Goal: Task Accomplishment & Management: Use online tool/utility

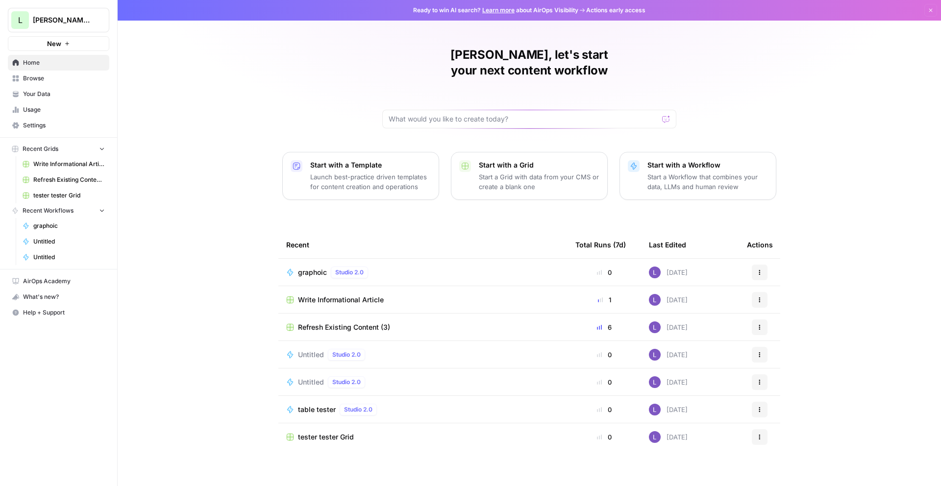
click at [50, 43] on span "New" at bounding box center [54, 44] width 14 height 10
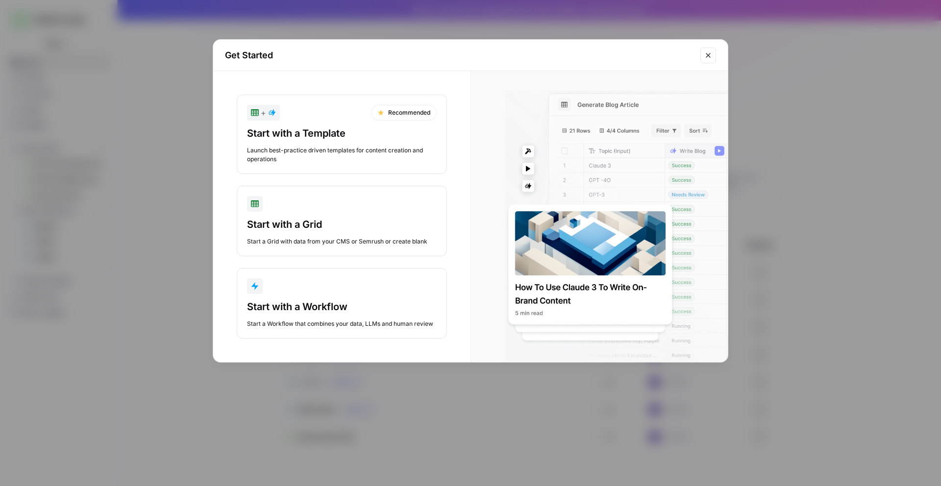
click at [705, 57] on icon "Close modal" at bounding box center [708, 55] width 8 height 8
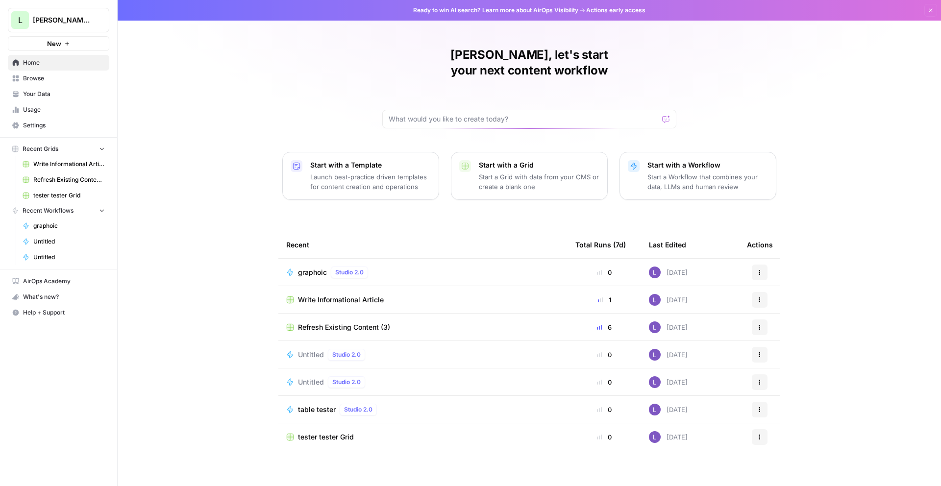
click at [304, 268] on span "graphoic" at bounding box center [312, 273] width 29 height 10
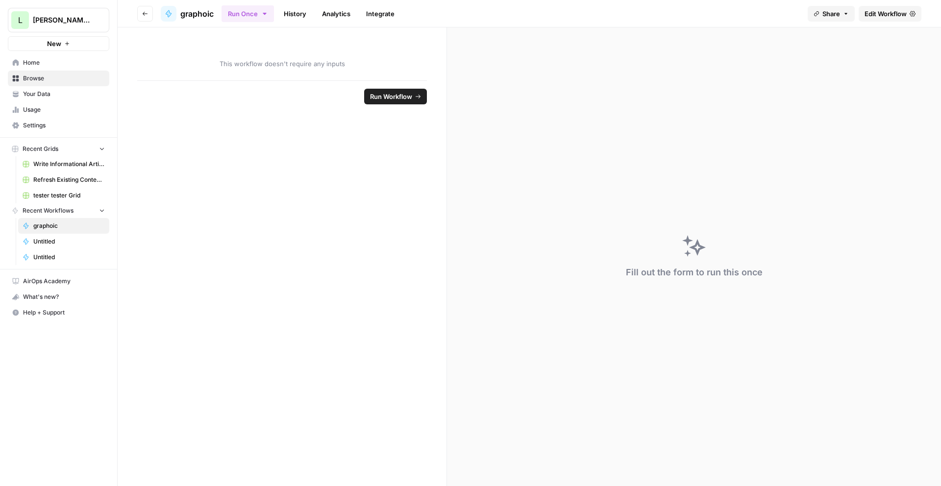
click at [877, 17] on span "Edit Workflow" at bounding box center [886, 14] width 42 height 10
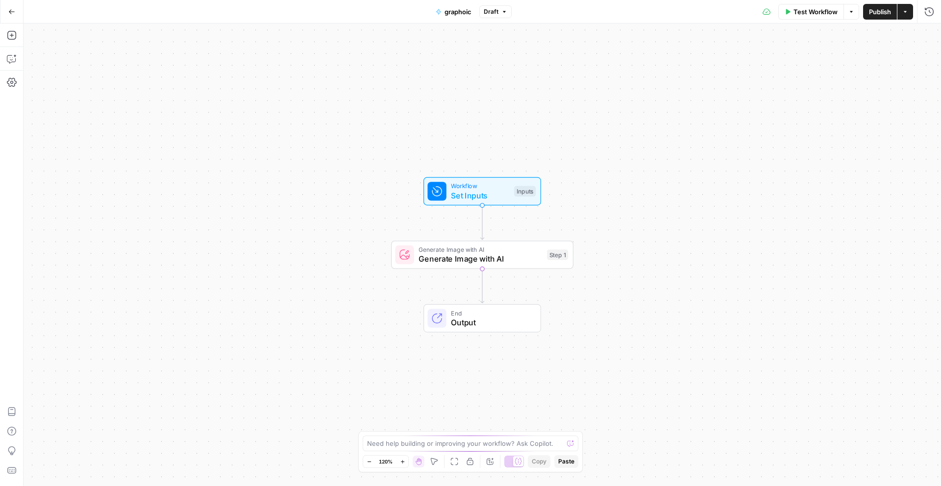
click at [3, 33] on div "Add Steps Copilot Settings AirOps Academy Help Give Feedback Shortcuts" at bounding box center [12, 255] width 24 height 463
click at [13, 34] on icon "button" at bounding box center [12, 35] width 10 height 10
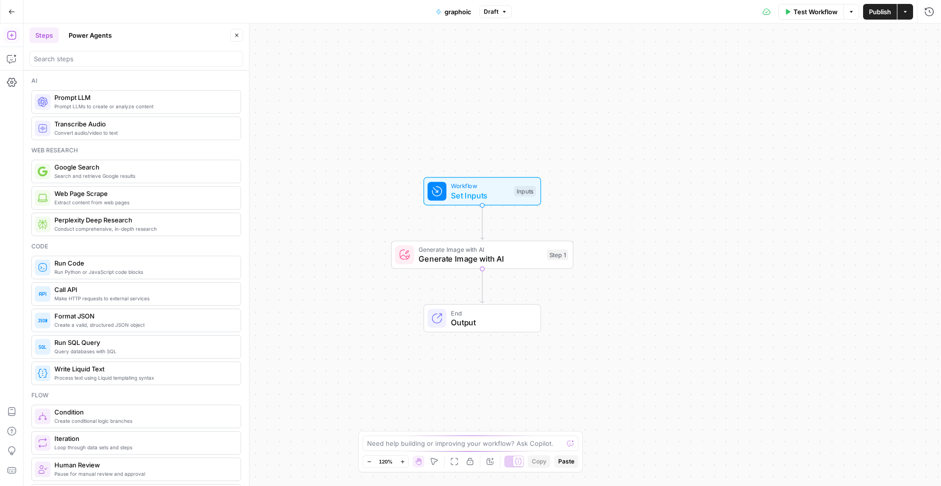
click at [101, 41] on button "Power Agents" at bounding box center [90, 35] width 55 height 16
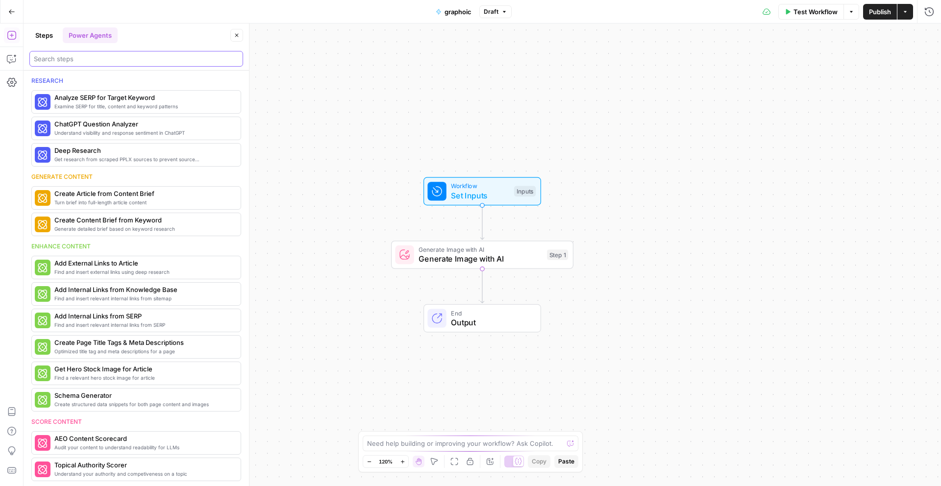
click at [95, 59] on input "search" at bounding box center [136, 59] width 205 height 10
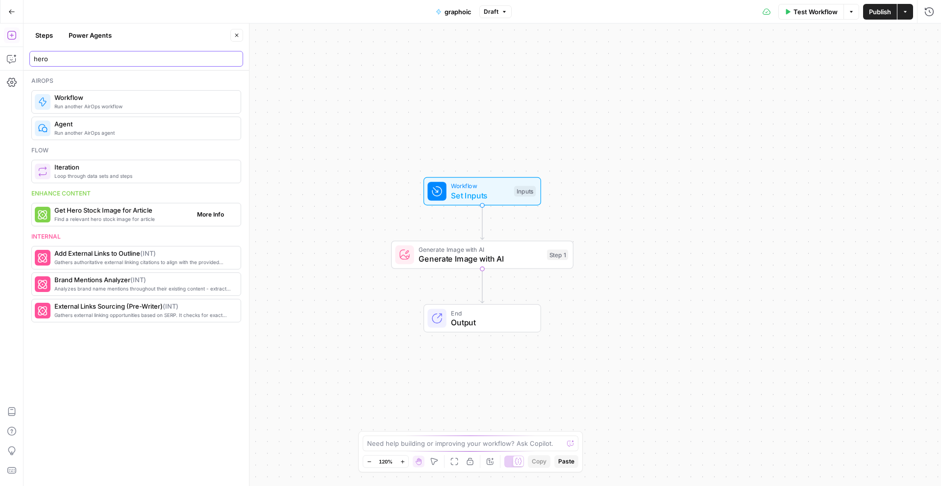
type input "hero"
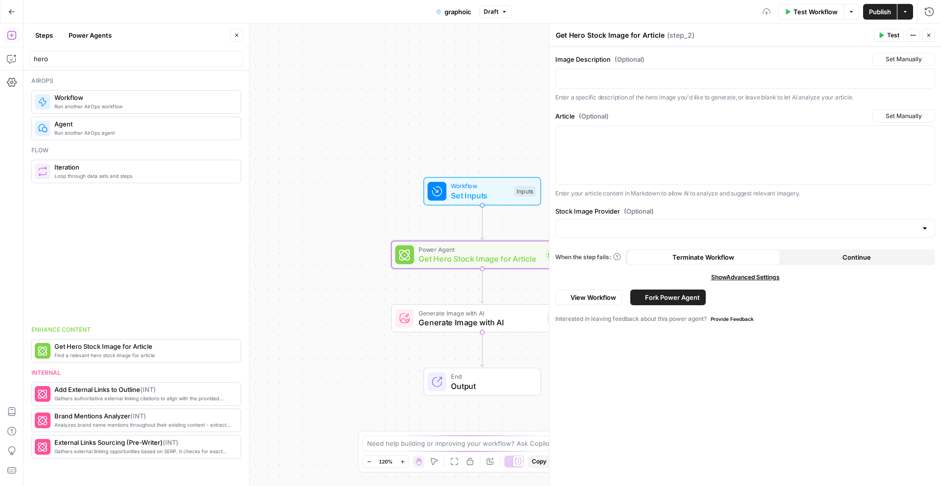
click at [481, 255] on span "Get Hero Stock Image for Article" at bounding box center [480, 259] width 123 height 12
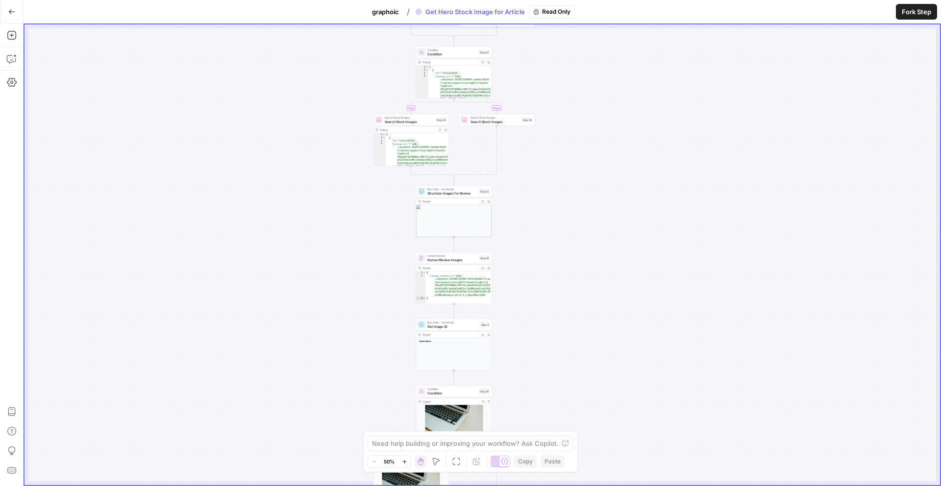
click at [918, 17] on button "Fork Step" at bounding box center [916, 12] width 41 height 16
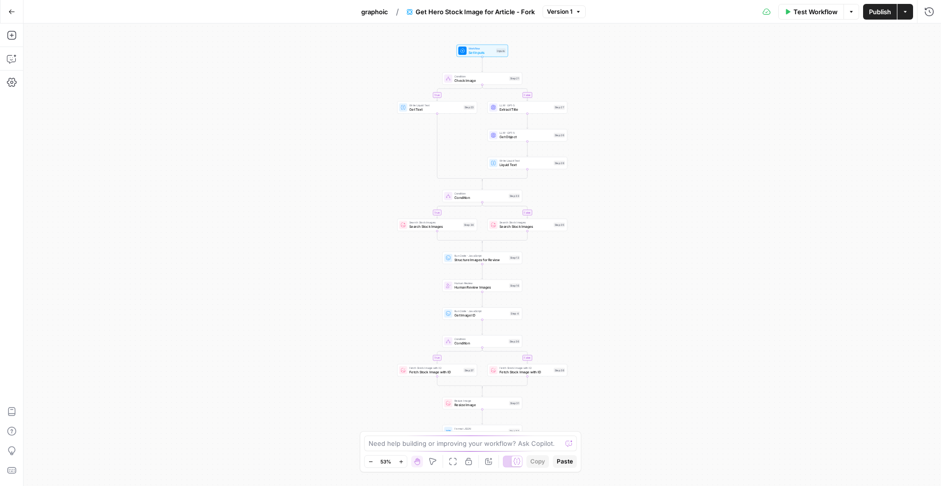
click at [815, 7] on span "Test Workflow" at bounding box center [815, 12] width 44 height 10
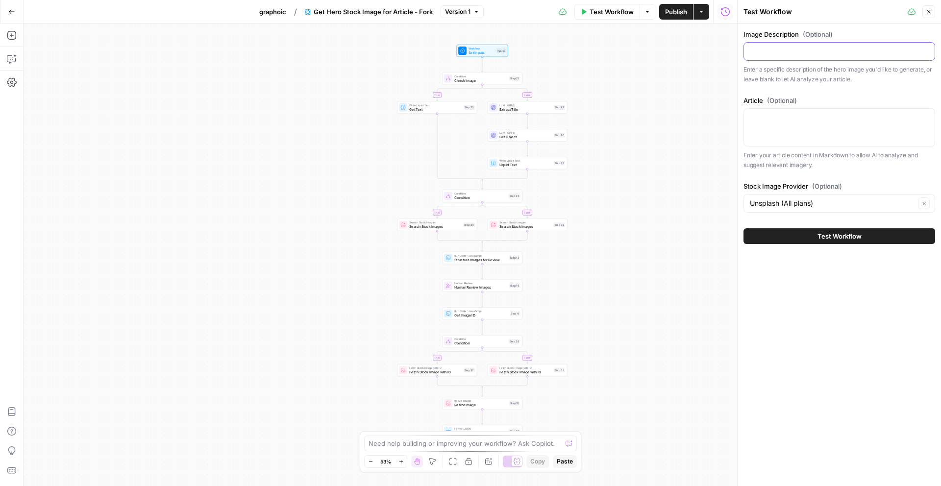
click at [848, 56] on input "Image Description (Optional)" at bounding box center [839, 52] width 179 height 10
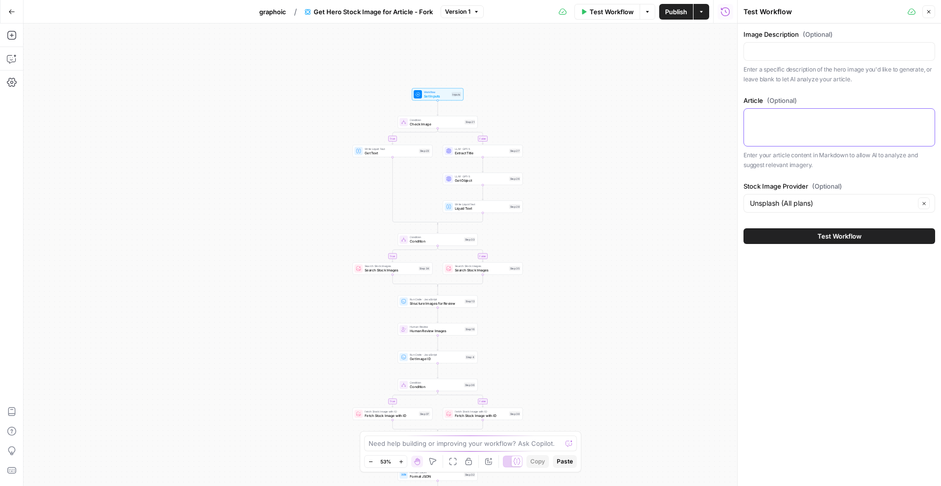
click at [790, 121] on textarea "Article (Optional)" at bounding box center [839, 118] width 179 height 10
click at [847, 123] on div at bounding box center [839, 127] width 192 height 38
paste textarea "Key Differences Between Traditional and AI Search AI search changes the game ac…"
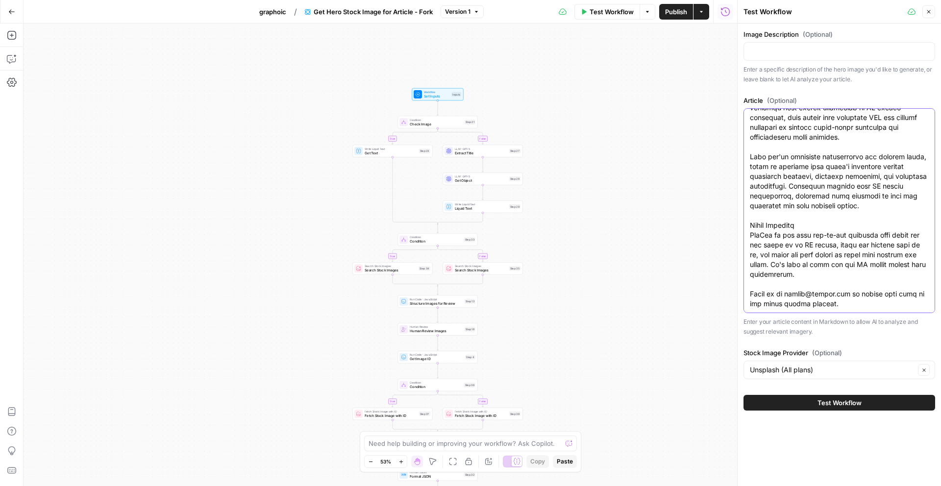
type textarea "Key Differences Between Traditional and AI Search AI search changes the game ac…"
click at [855, 399] on span "Test Workflow" at bounding box center [839, 403] width 44 height 10
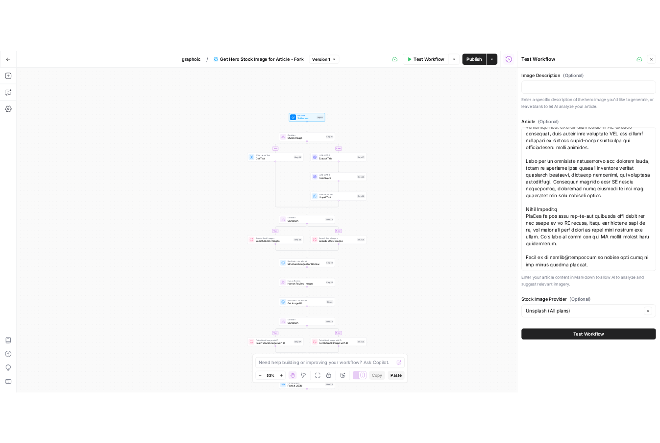
scroll to position [0, 0]
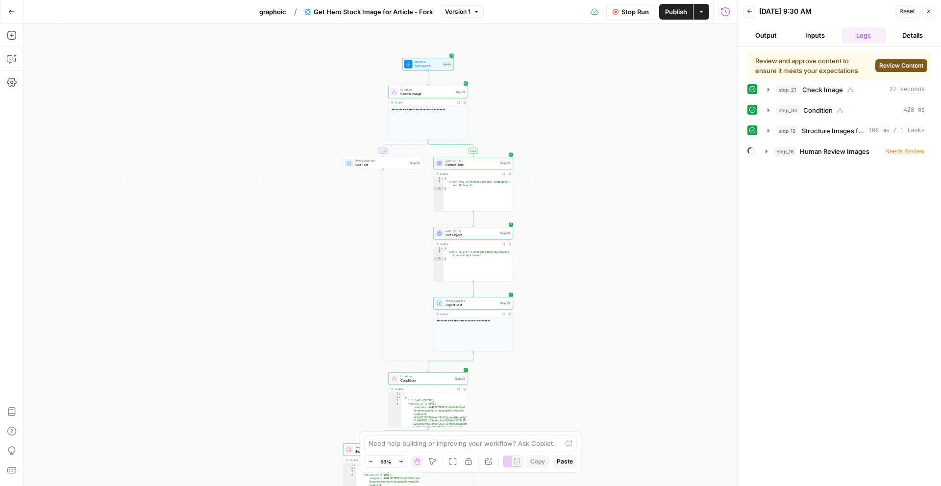
click at [907, 65] on span "Review Content" at bounding box center [901, 65] width 44 height 9
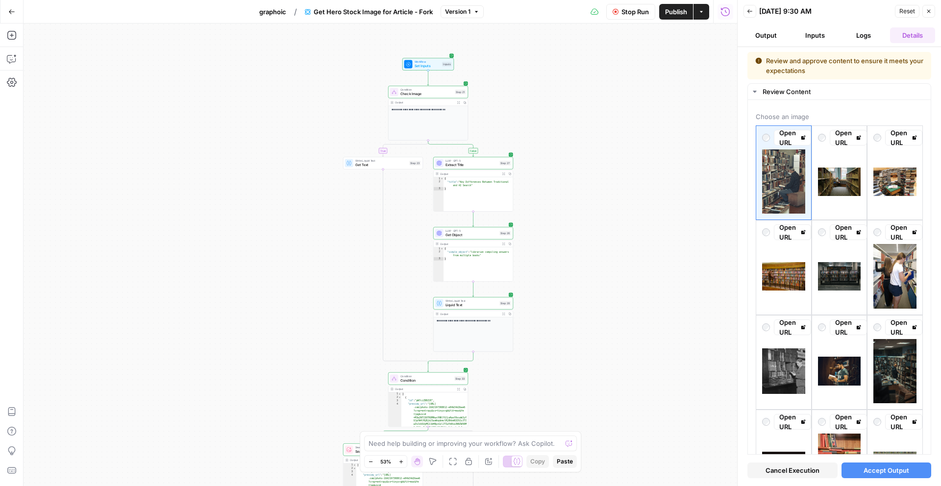
click at [906, 482] on div "Review and approve content to ensure it meets your expectations Review Content …" at bounding box center [839, 266] width 203 height 439
click at [902, 475] on button "Accept Output" at bounding box center [887, 471] width 90 height 16
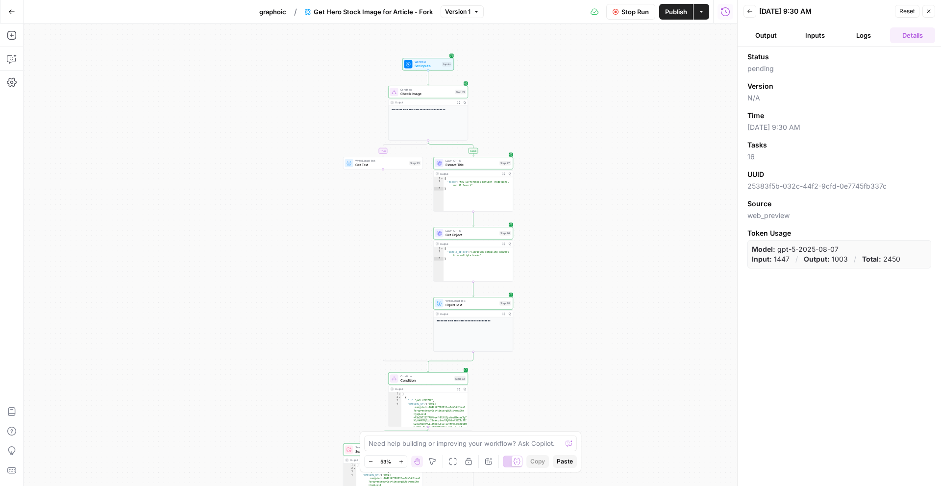
click at [877, 32] on button "Logs" at bounding box center [864, 35] width 45 height 16
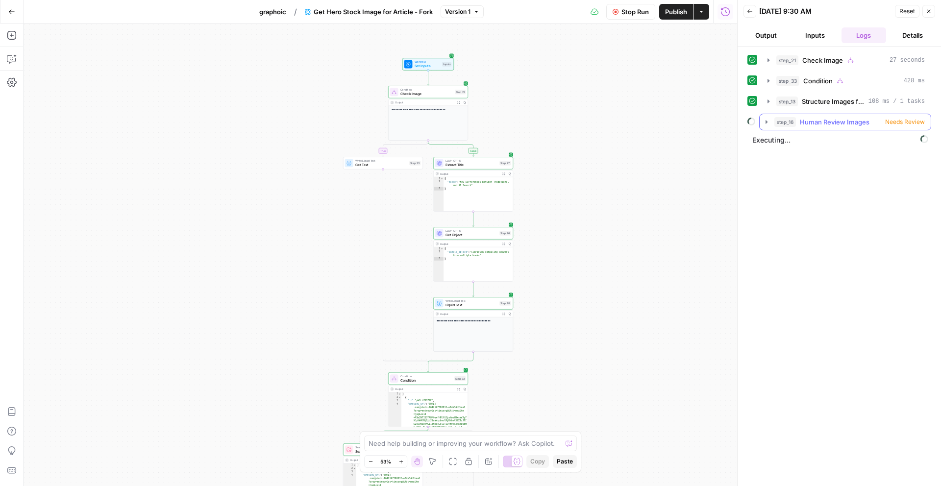
click at [864, 123] on span "Human Review Images" at bounding box center [835, 122] width 70 height 10
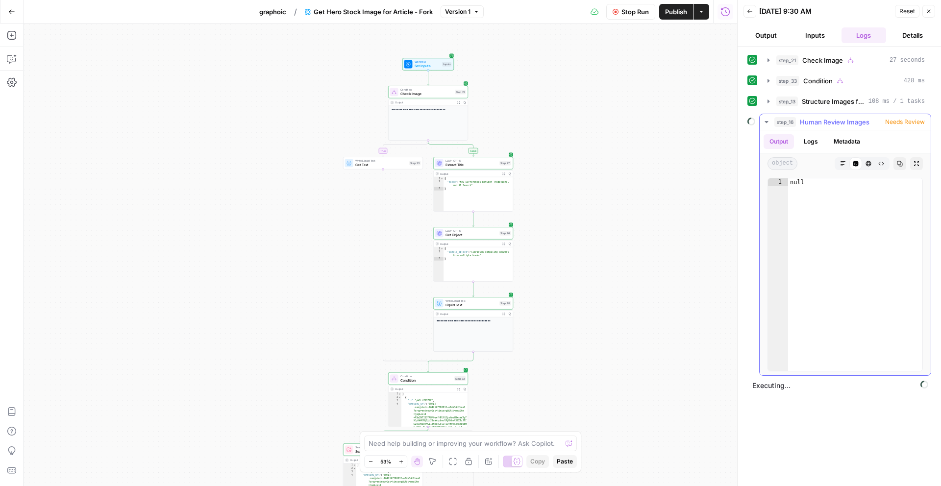
click at [840, 122] on span "Human Review Images" at bounding box center [835, 122] width 70 height 10
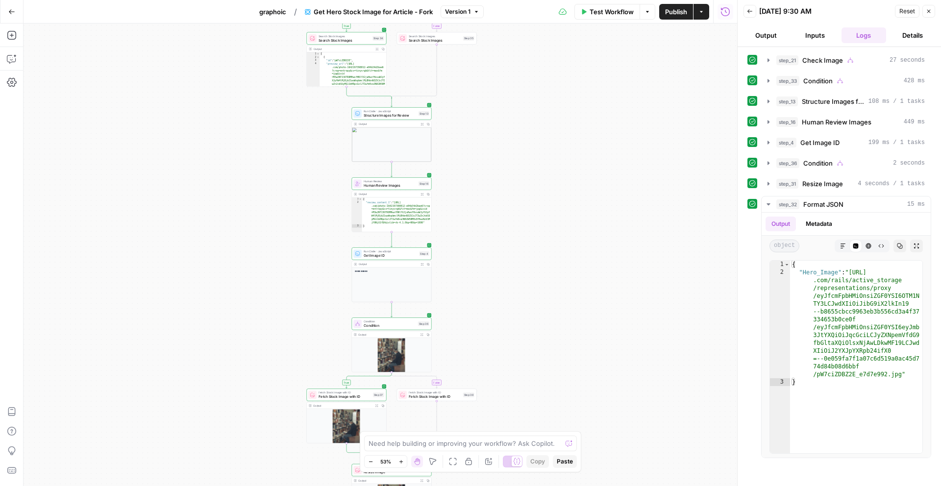
click at [917, 38] on button "Details" at bounding box center [912, 35] width 45 height 16
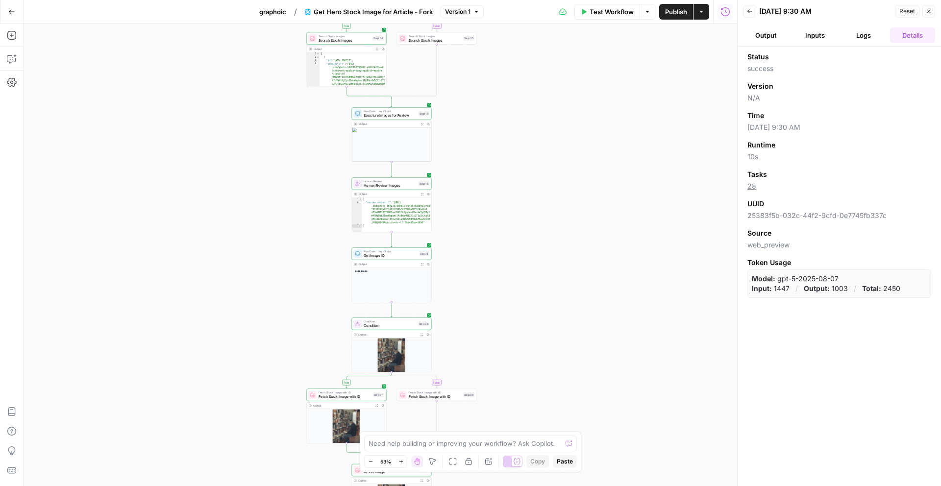
click at [844, 32] on button "Logs" at bounding box center [864, 35] width 45 height 16
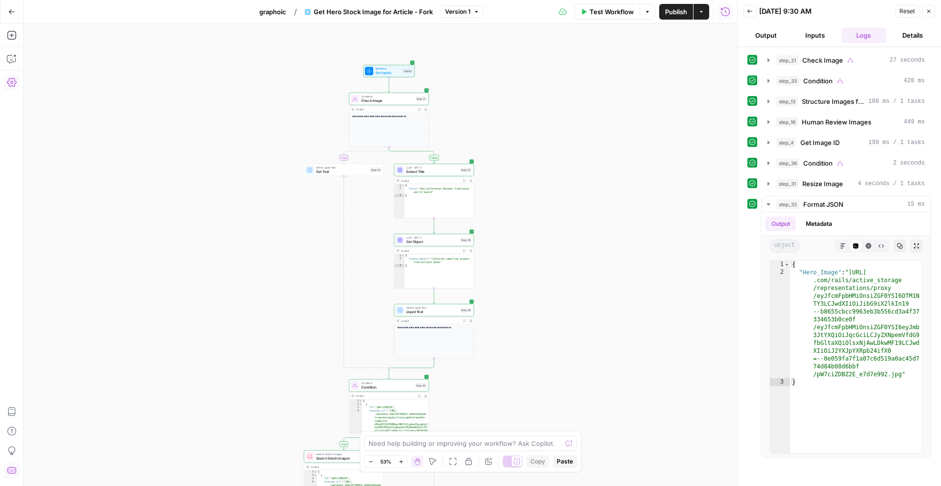
click at [900, 41] on button "Details" at bounding box center [912, 35] width 45 height 16
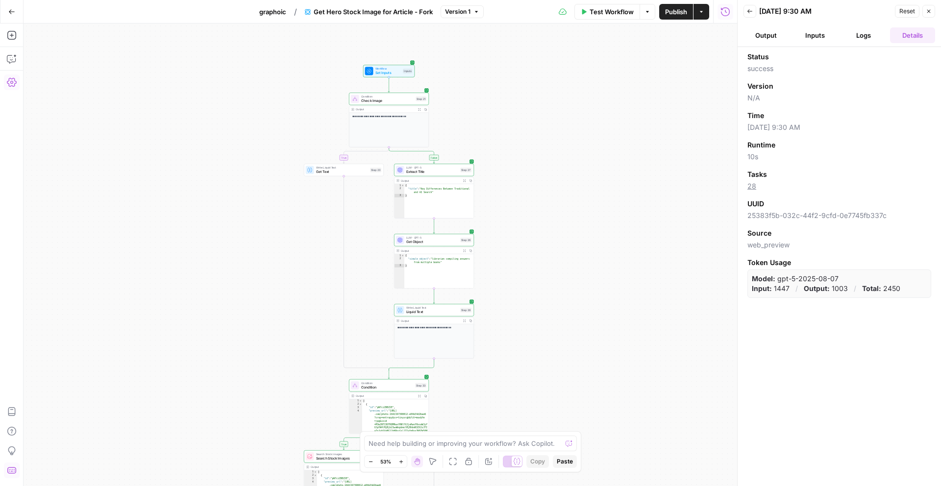
click at [859, 35] on button "Logs" at bounding box center [864, 35] width 45 height 16
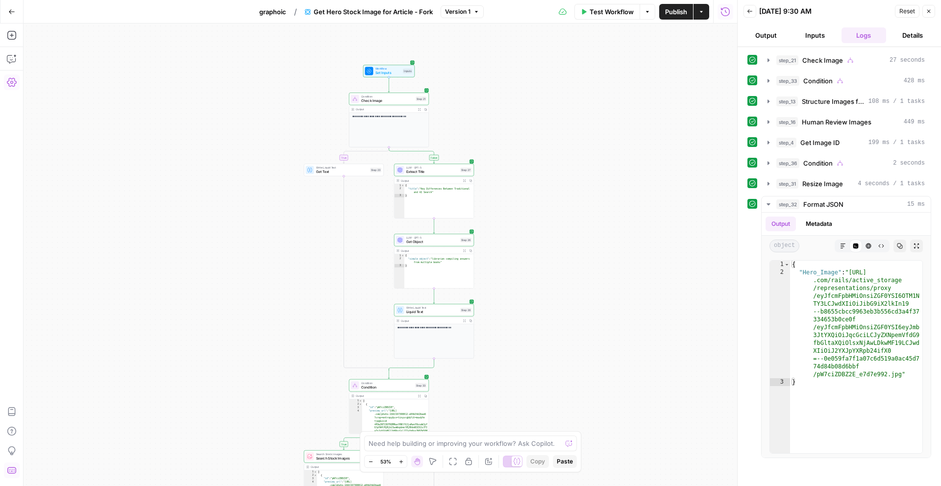
click at [362, 11] on span "Get Hero Stock Image for Article - Fork" at bounding box center [373, 12] width 119 height 10
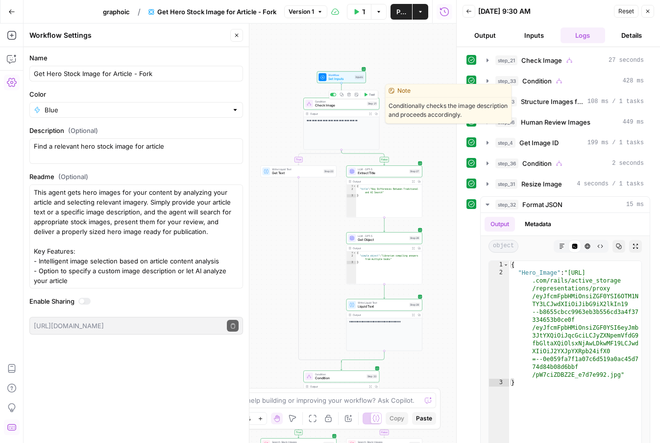
click at [342, 94] on icon "button" at bounding box center [341, 94] width 3 height 3
click at [341, 94] on icon "button" at bounding box center [342, 95] width 4 height 4
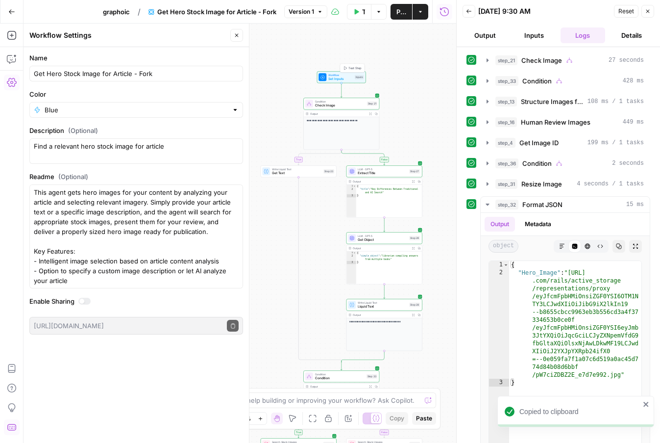
click at [333, 75] on span "Workflow" at bounding box center [340, 75] width 25 height 4
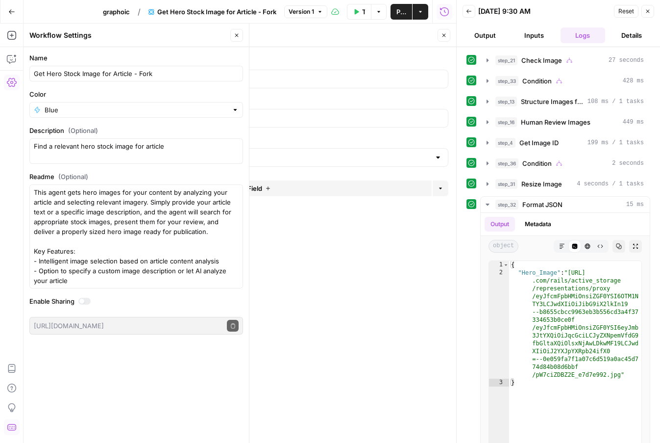
click at [241, 37] on button "Close" at bounding box center [236, 35] width 13 height 13
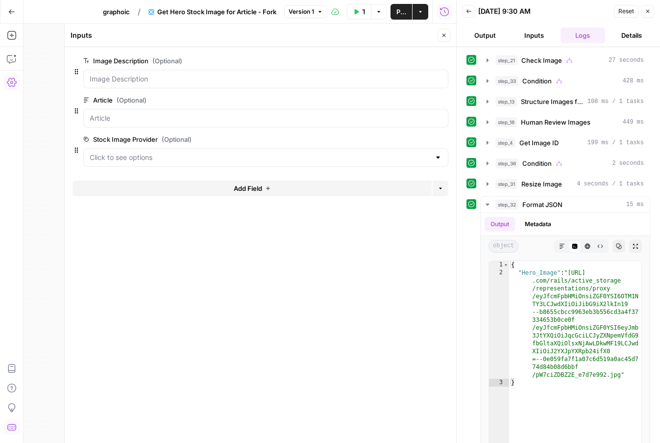
click at [450, 34] on header "Inputs Close" at bounding box center [261, 36] width 392 height 24
click at [445, 34] on icon "button" at bounding box center [444, 35] width 3 height 3
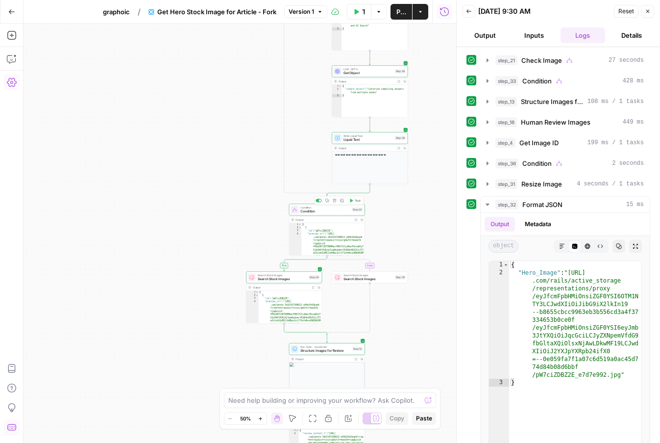
click at [327, 200] on icon "button" at bounding box center [326, 199] width 3 height 3
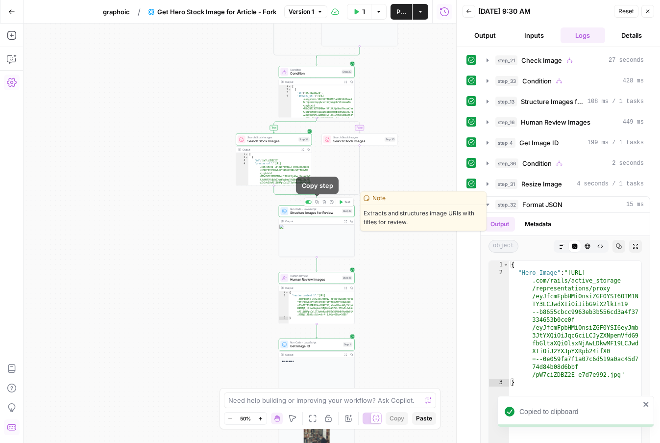
click at [316, 201] on icon "button" at bounding box center [317, 202] width 4 height 4
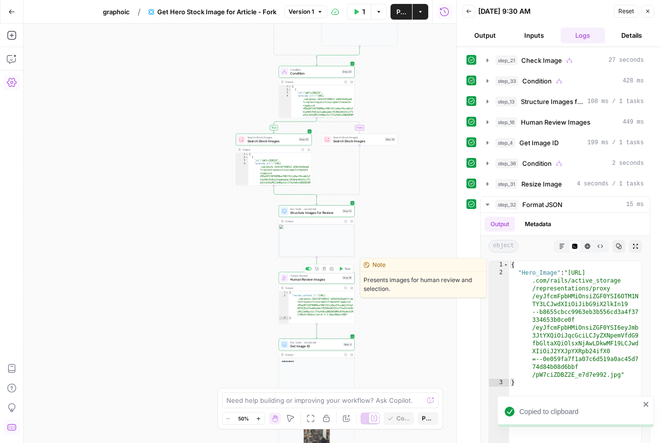
click at [316, 270] on icon "button" at bounding box center [317, 269] width 4 height 4
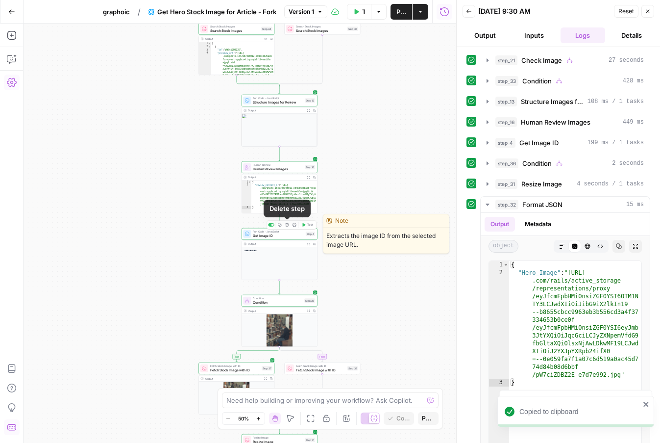
click at [278, 224] on icon "button" at bounding box center [280, 225] width 4 height 4
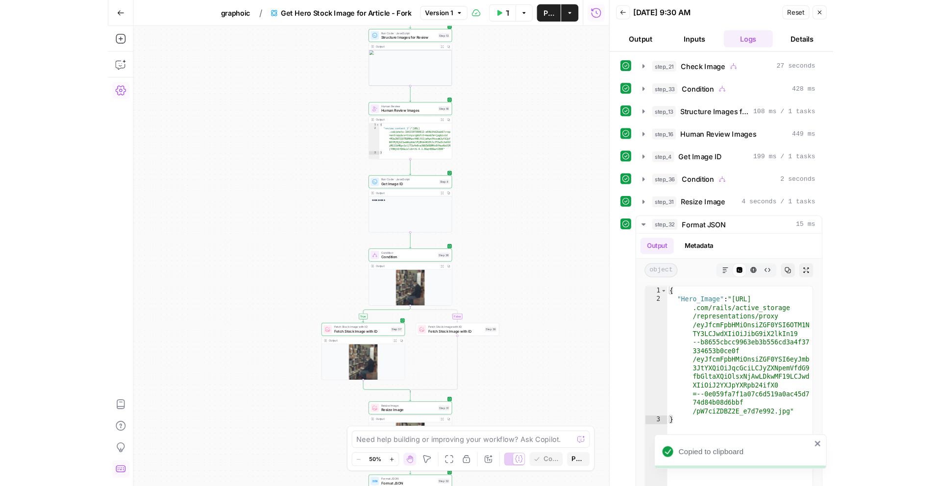
scroll to position [12, 0]
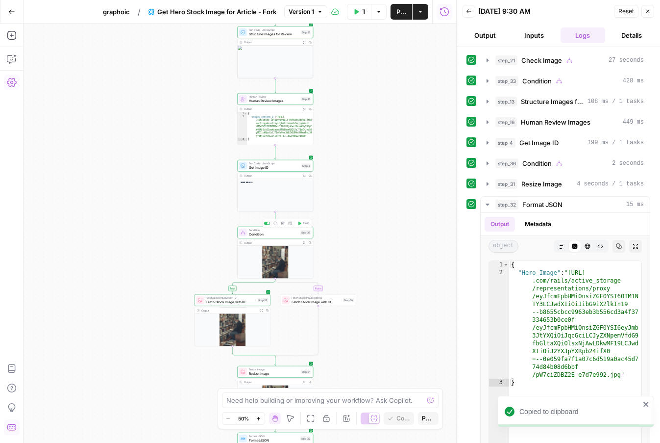
click at [274, 223] on icon "button" at bounding box center [275, 223] width 4 height 4
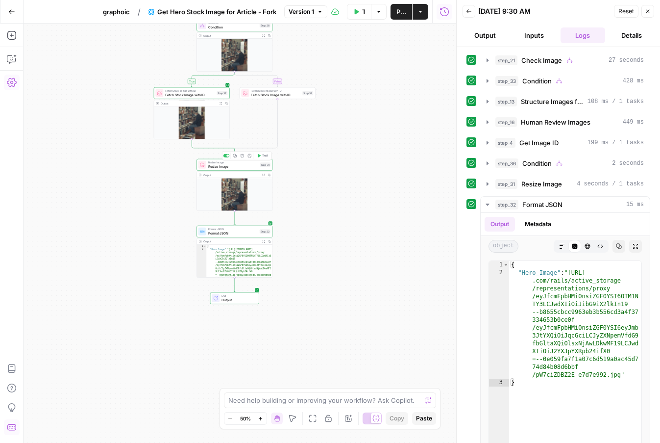
click at [233, 155] on icon "button" at bounding box center [234, 155] width 3 height 3
click at [234, 221] on icon "button" at bounding box center [234, 222] width 3 height 3
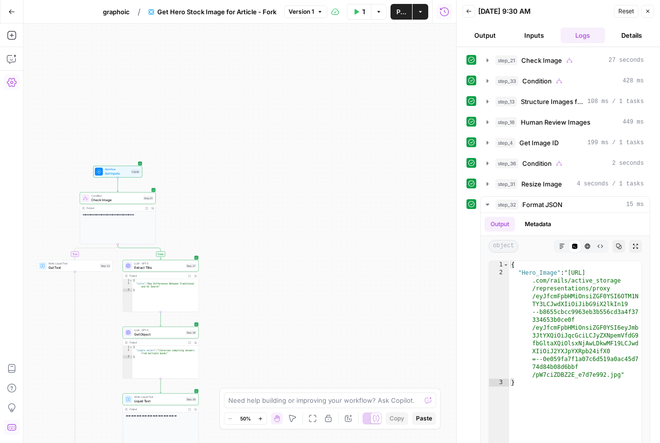
click at [171, 399] on span "Liquid Text" at bounding box center [159, 400] width 50 height 5
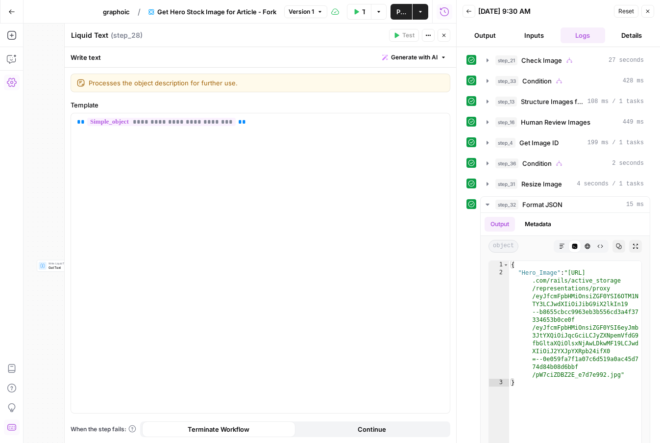
click at [441, 35] on icon "button" at bounding box center [444, 35] width 6 height 6
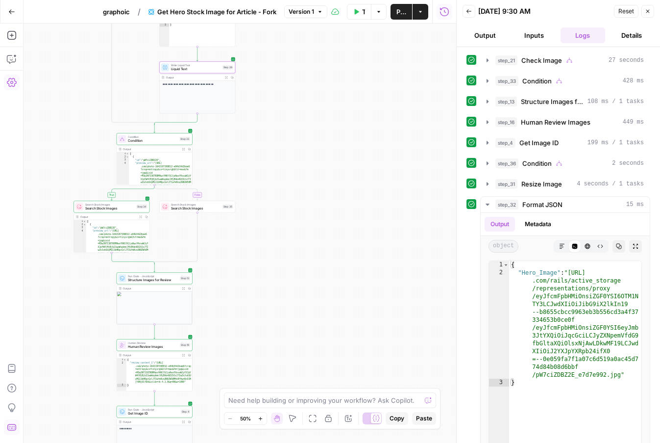
click at [224, 206] on div "Step 35" at bounding box center [228, 206] width 11 height 4
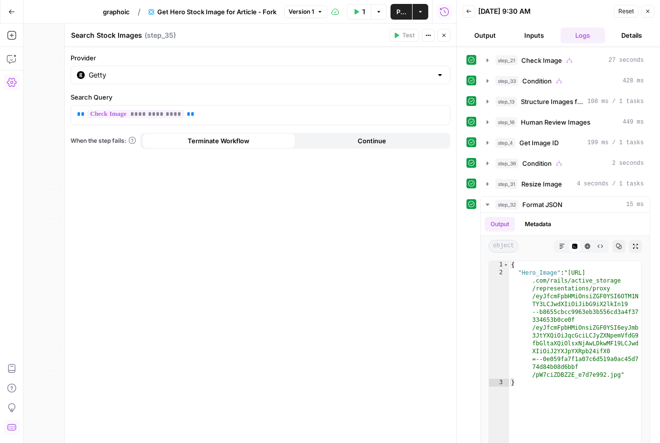
click at [443, 35] on icon "button" at bounding box center [444, 35] width 6 height 6
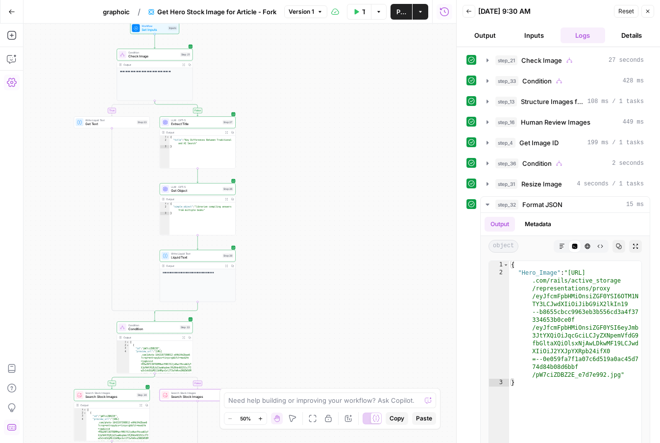
click at [127, 395] on span "Search Stock Images" at bounding box center [109, 396] width 49 height 5
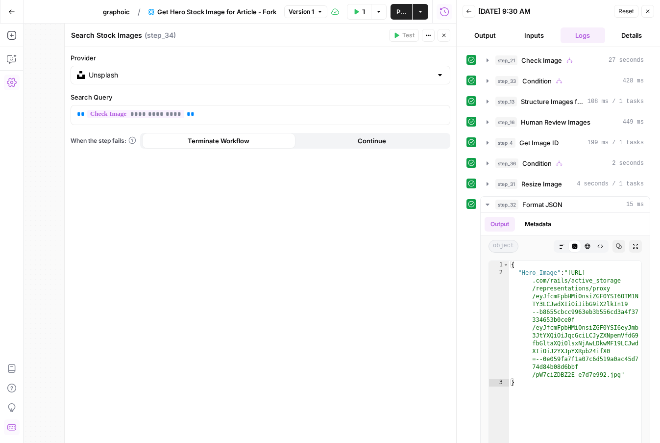
click at [446, 36] on icon "button" at bounding box center [444, 35] width 6 height 6
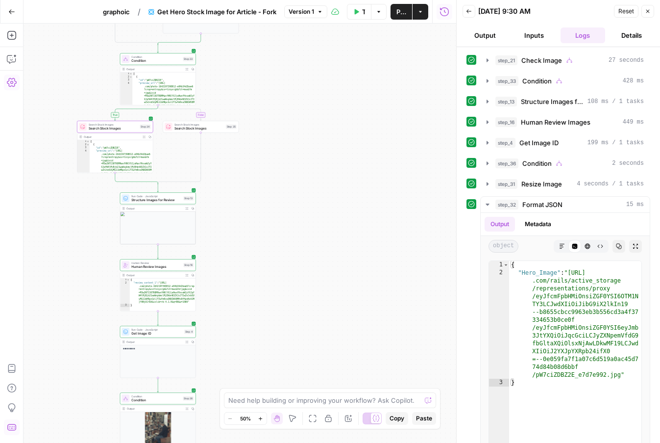
click at [145, 199] on span "Structure Images for Review" at bounding box center [156, 200] width 50 height 5
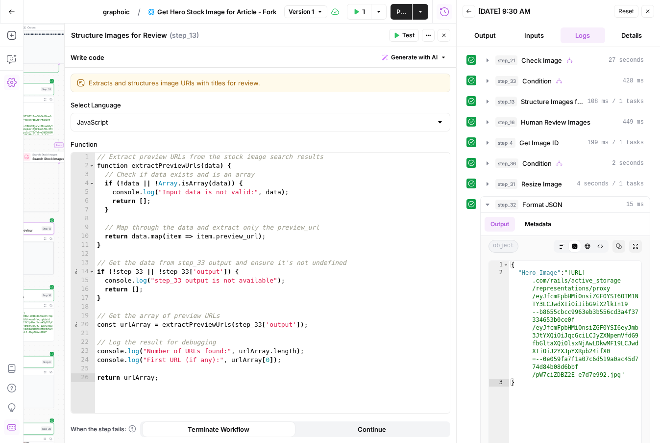
drag, startPoint x: 58, startPoint y: 158, endPoint x: 17, endPoint y: 176, distance: 45.2
click at [17, 176] on div "**********" at bounding box center [228, 233] width 456 height 419
click at [34, 226] on span "Run Code · JavaScript" at bounding box center [15, 226] width 50 height 4
click at [43, 228] on div "Step 13" at bounding box center [47, 228] width 10 height 4
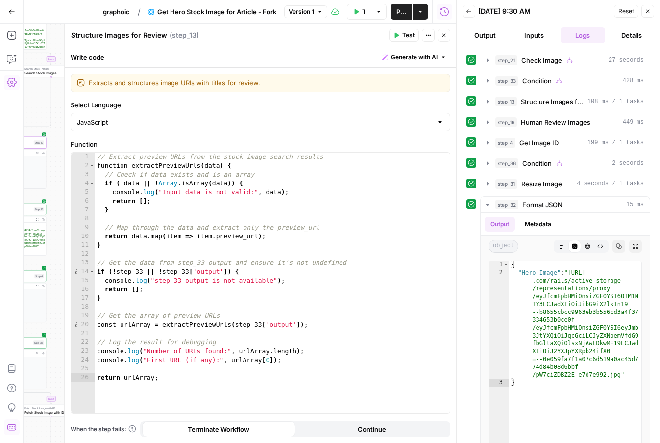
drag, startPoint x: 58, startPoint y: 239, endPoint x: 68, endPoint y: 146, distance: 93.6
click at [68, 146] on body "**********" at bounding box center [330, 221] width 660 height 443
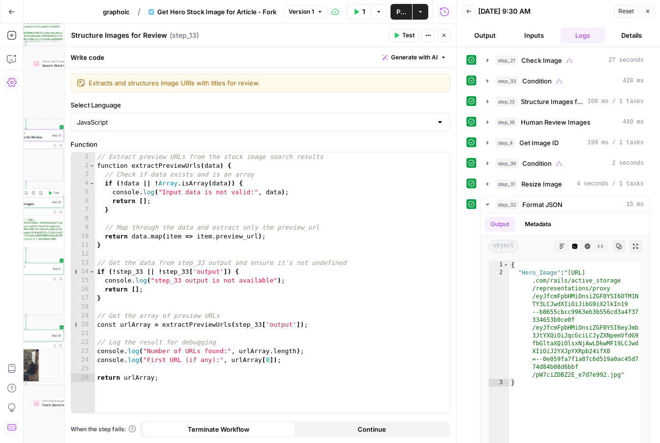
click at [43, 203] on span "Human Review Images" at bounding box center [25, 203] width 50 height 5
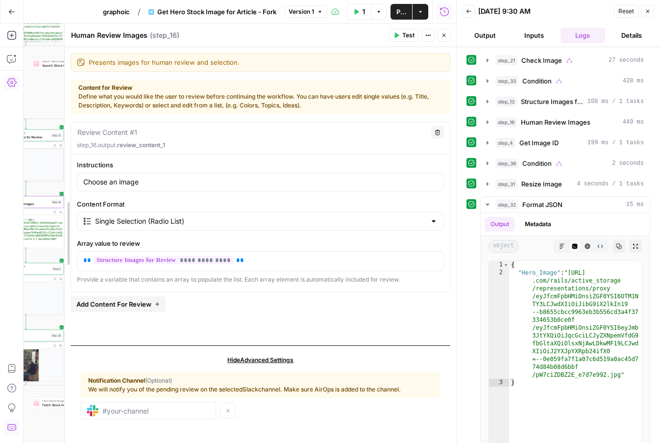
drag, startPoint x: 64, startPoint y: 285, endPoint x: 145, endPoint y: 285, distance: 81.4
click at [70, 285] on div at bounding box center [65, 233] width 10 height 419
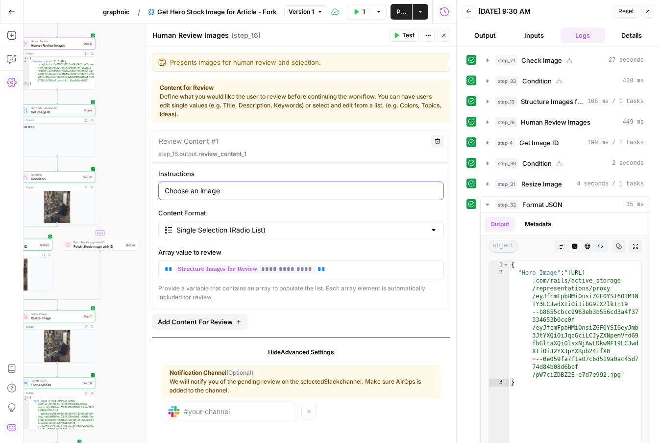
drag, startPoint x: 137, startPoint y: 281, endPoint x: 157, endPoint y: 127, distance: 155.3
click at [157, 127] on body "**********" at bounding box center [330, 221] width 660 height 443
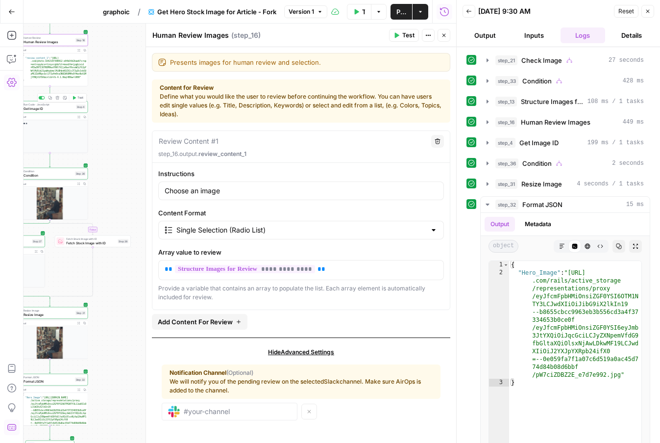
click at [39, 108] on span "Get Image ID" at bounding box center [49, 108] width 51 height 5
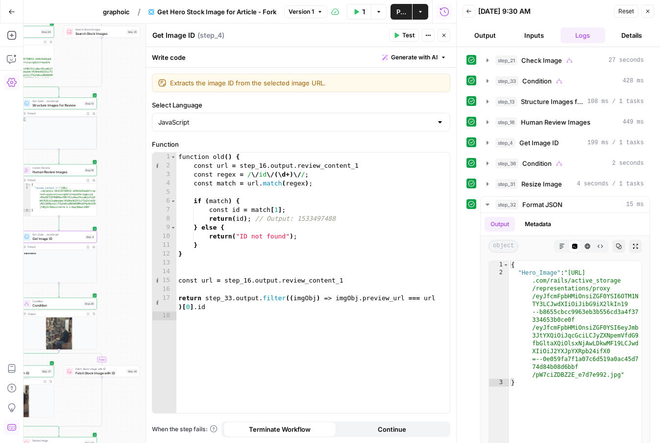
click at [38, 373] on span "Fetch Stock Image with ID" at bounding box center [15, 372] width 50 height 5
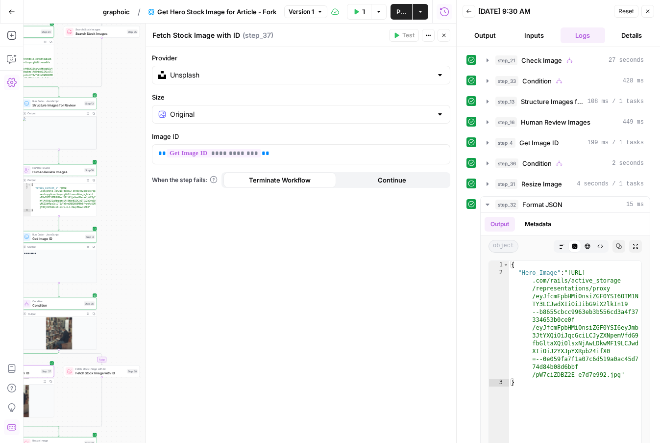
click at [81, 371] on span "Fetch Stock Image with ID" at bounding box center [100, 372] width 50 height 5
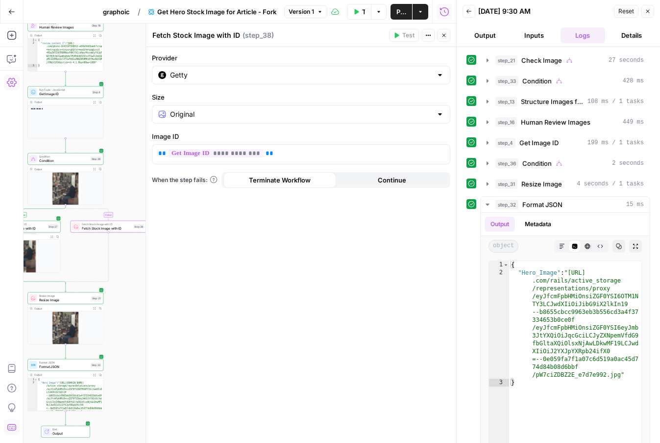
click at [70, 296] on span "Resize Image" at bounding box center [64, 296] width 50 height 4
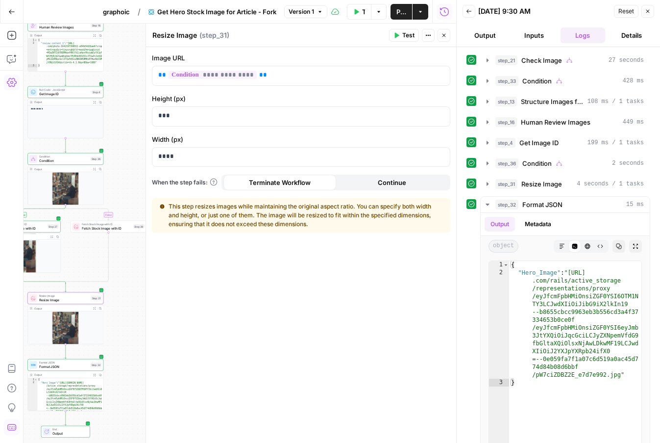
click at [68, 363] on span "Format JSON" at bounding box center [64, 362] width 50 height 4
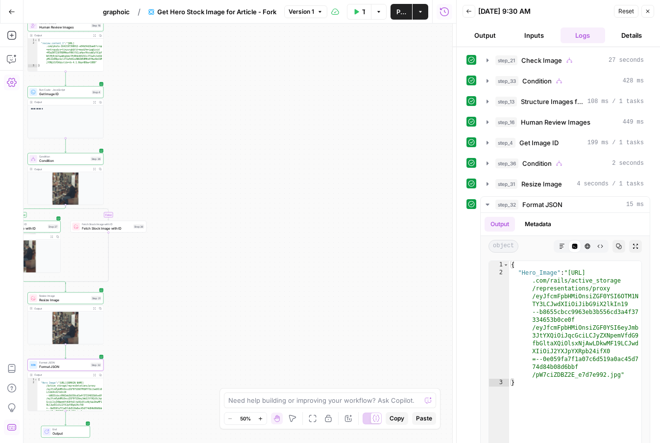
type textarea "Format JSON"
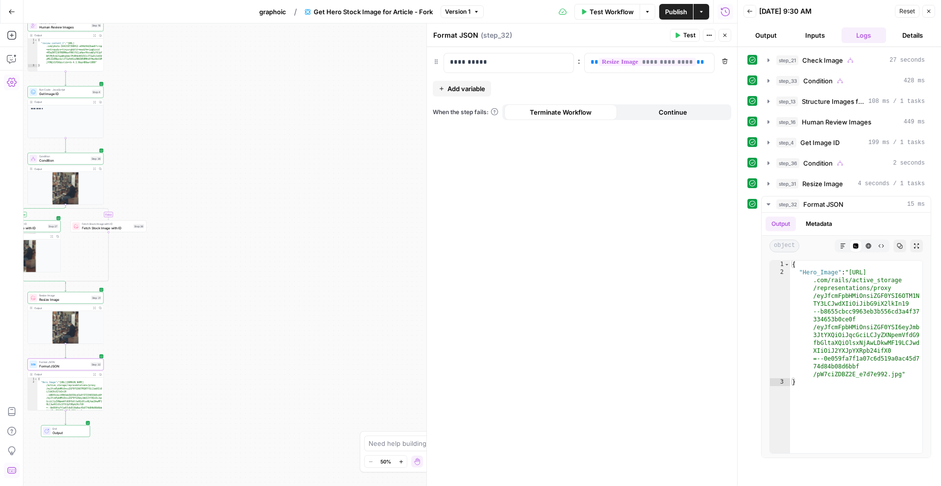
click at [8, 8] on icon "button" at bounding box center [11, 11] width 7 height 7
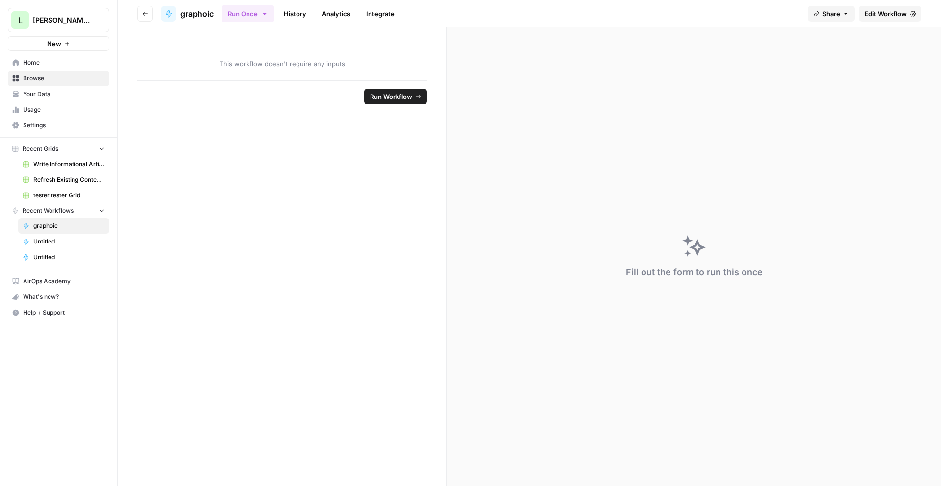
click at [56, 87] on link "Your Data" at bounding box center [58, 94] width 101 height 16
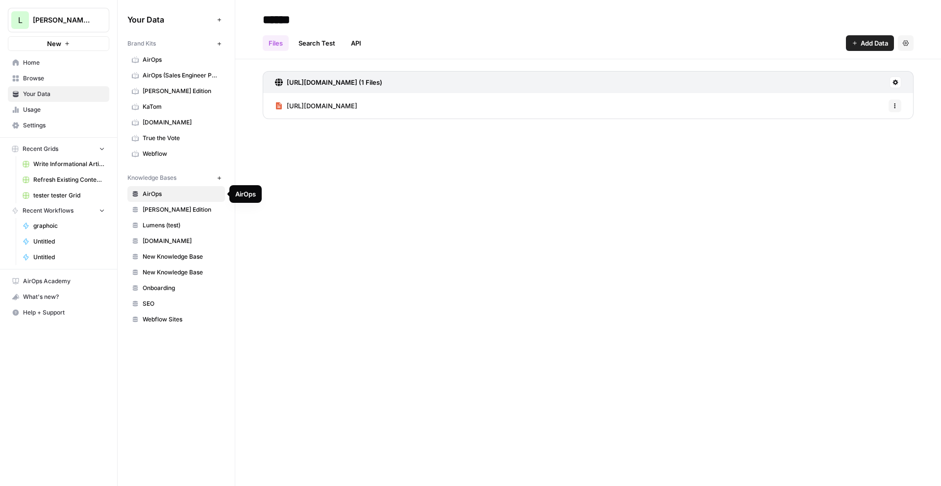
click at [200, 216] on link "[PERSON_NAME] Edition" at bounding box center [176, 210] width 98 height 16
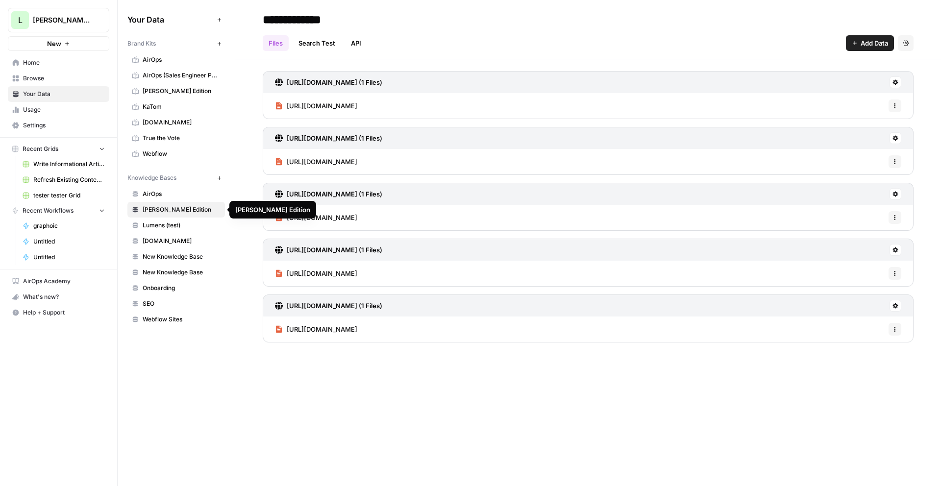
click at [198, 226] on span "Lumens (test)" at bounding box center [182, 225] width 78 height 9
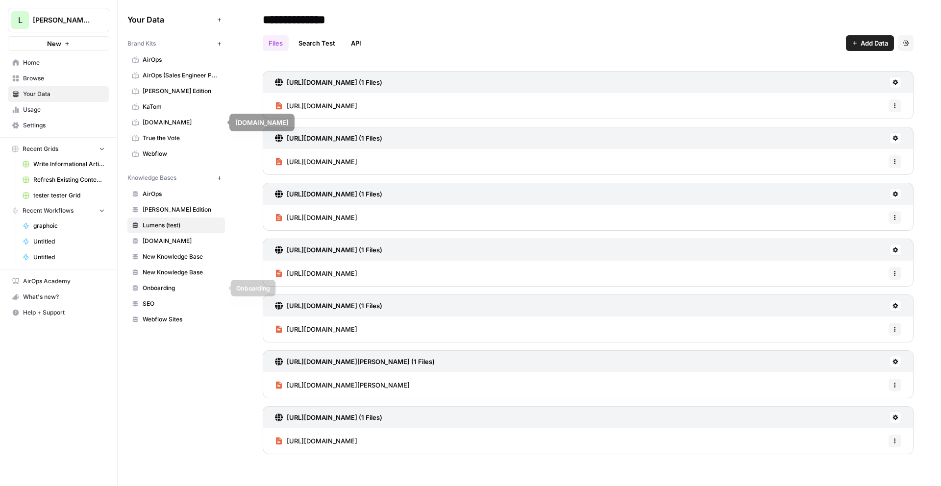
click at [174, 297] on link "SEO" at bounding box center [176, 304] width 98 height 16
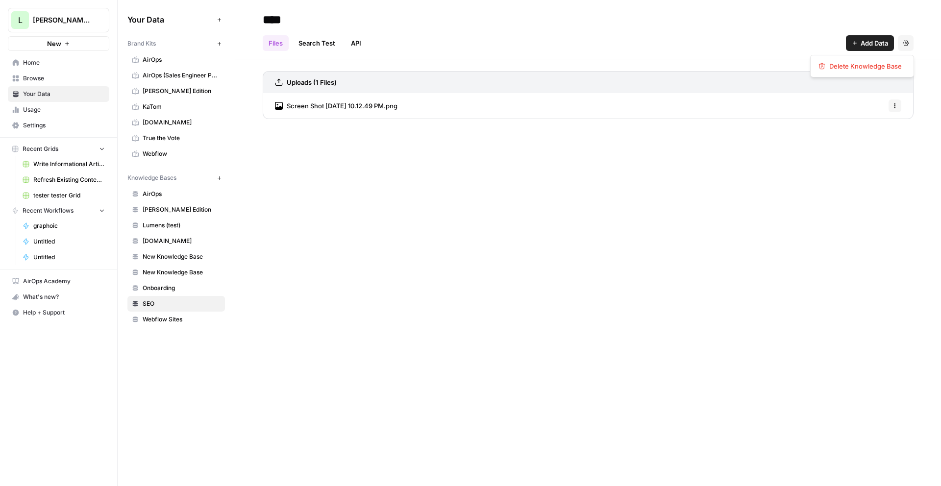
click at [905, 42] on icon "button" at bounding box center [906, 42] width 6 height 5
click at [850, 62] on span "Delete Knowledge Base" at bounding box center [865, 66] width 73 height 10
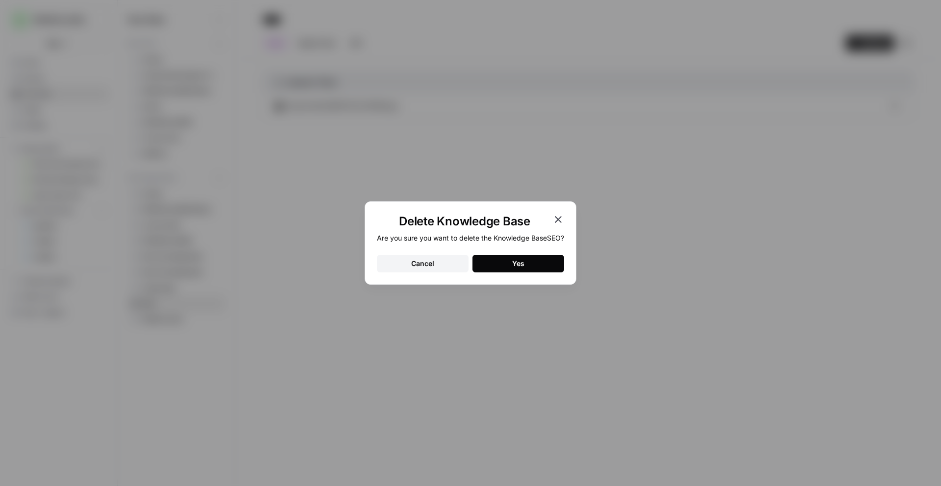
click at [542, 259] on button "Yes" at bounding box center [518, 264] width 92 height 18
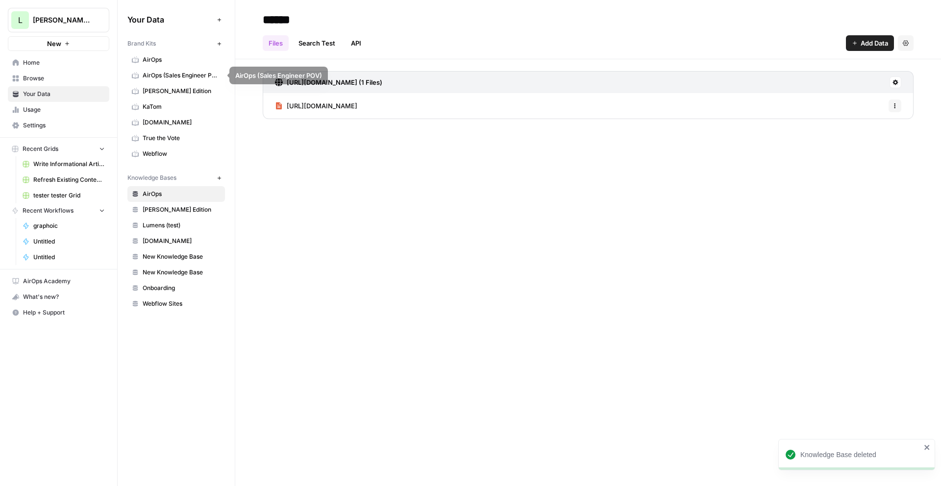
click at [185, 88] on span "[PERSON_NAME] Edition" at bounding box center [182, 91] width 78 height 9
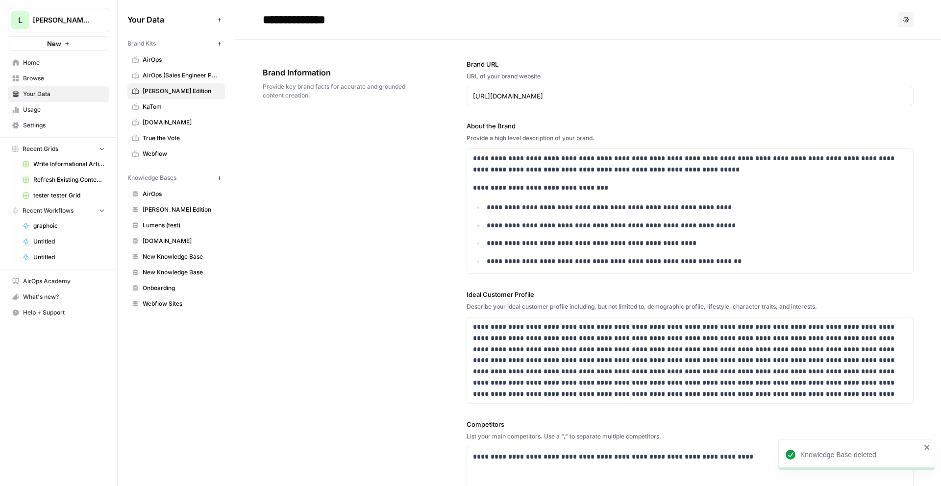
click at [220, 40] on button "New" at bounding box center [219, 44] width 12 height 12
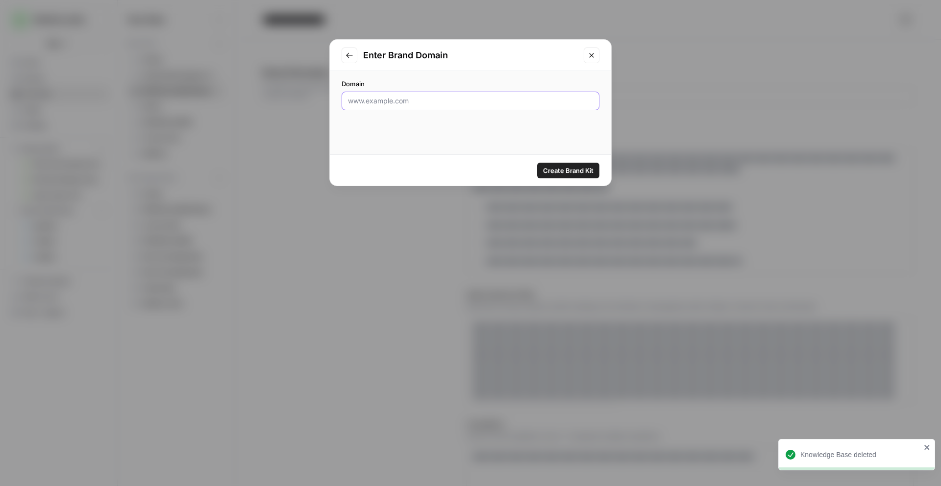
click at [466, 100] on input "Domain" at bounding box center [470, 101] width 245 height 10
paste input "[URL]"
type input "[URL]"
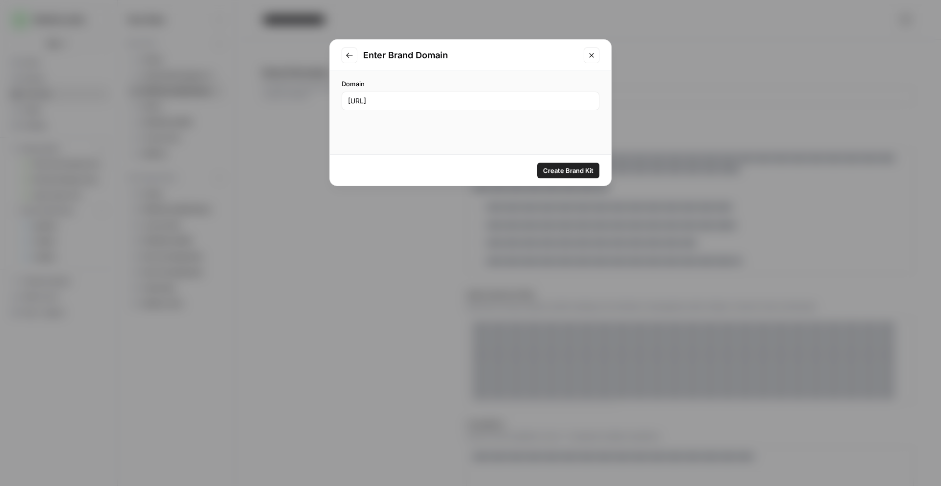
click at [585, 173] on span "Create Brand Kit" at bounding box center [568, 171] width 50 height 10
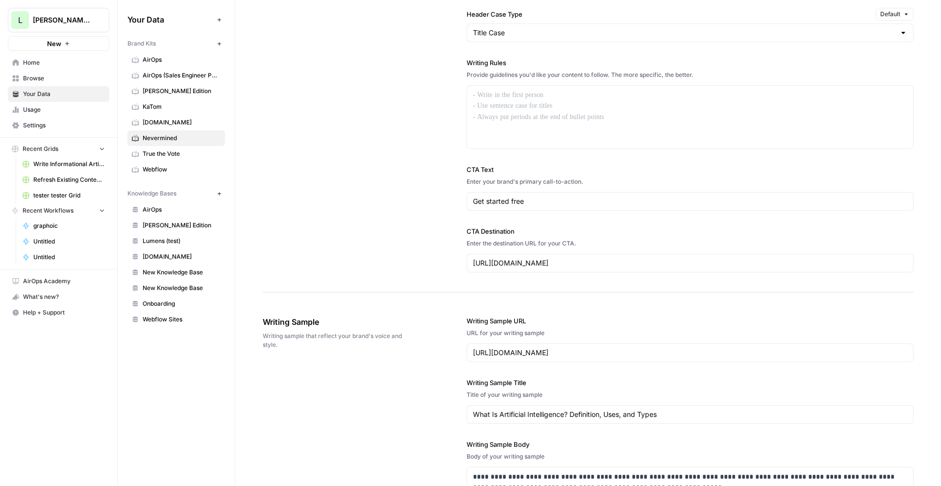
scroll to position [913, 0]
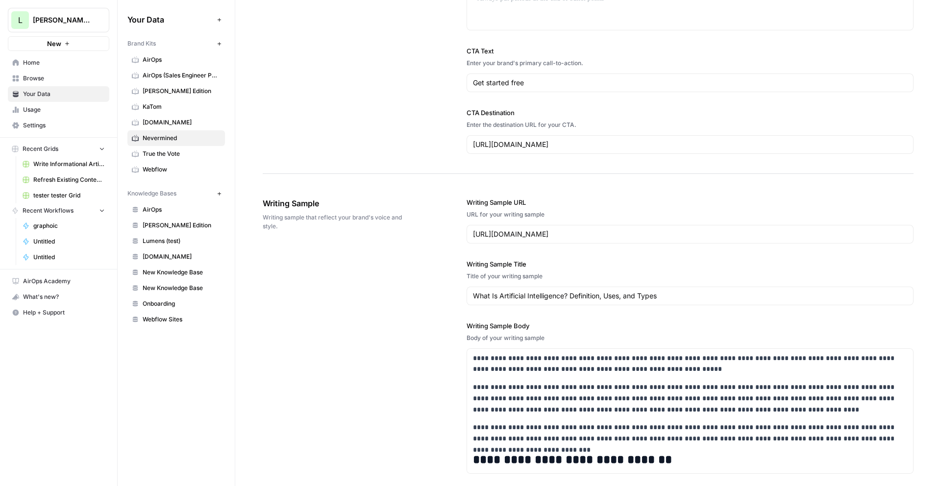
click at [44, 71] on link "Browse" at bounding box center [58, 79] width 101 height 16
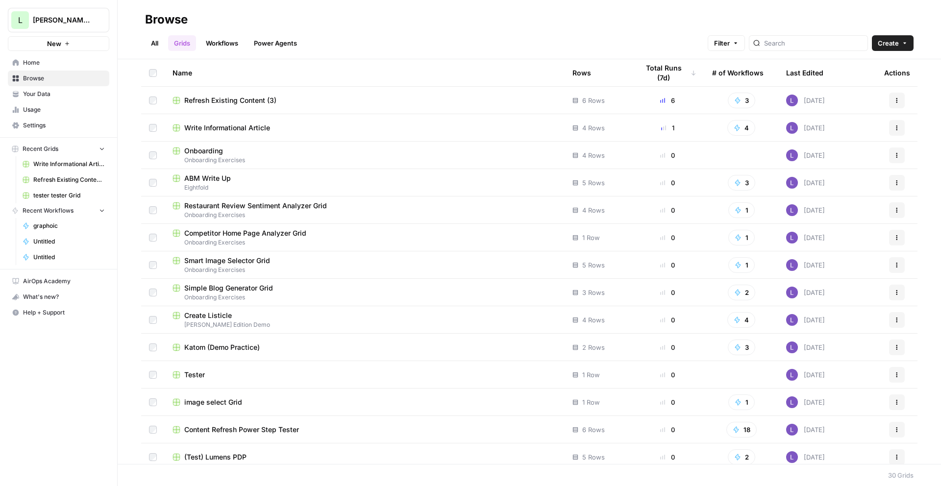
click at [157, 43] on link "All" at bounding box center [154, 43] width 19 height 16
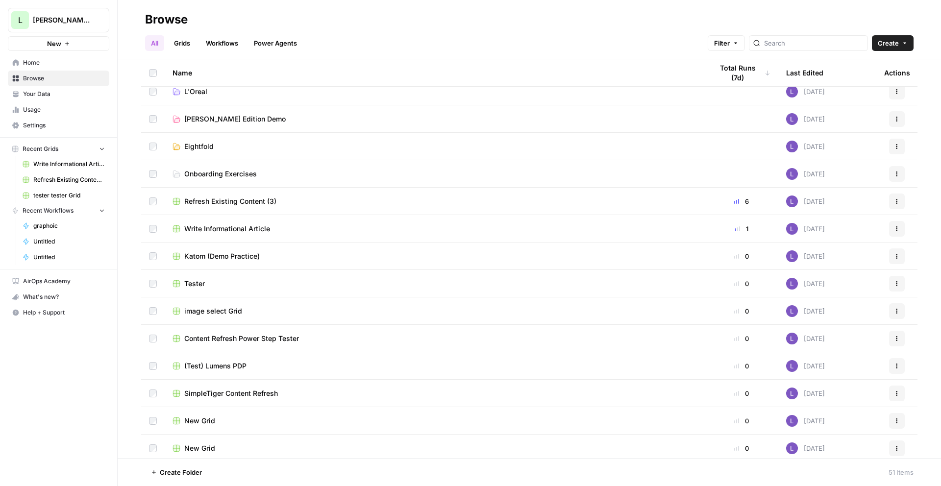
scroll to position [9, 0]
click at [898, 202] on icon "button" at bounding box center [897, 201] width 6 height 6
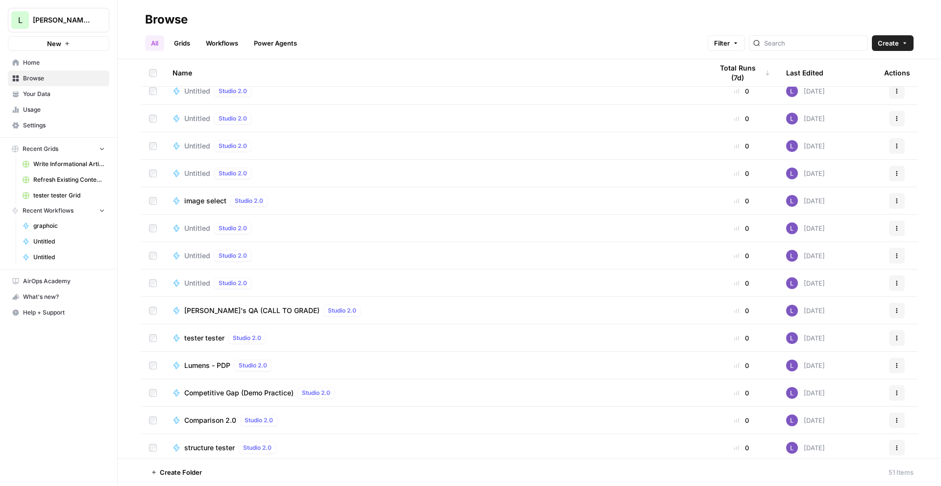
scroll to position [1028, 0]
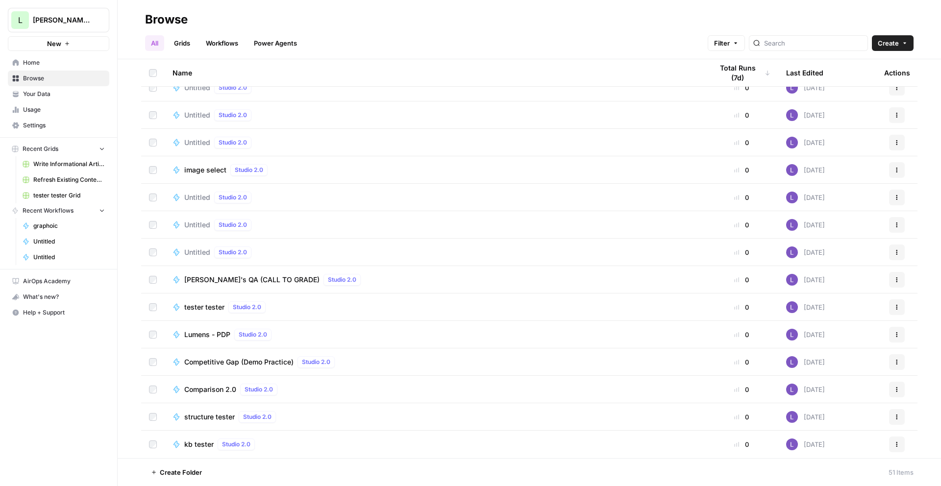
click at [893, 438] on button "Actions" at bounding box center [897, 445] width 16 height 16
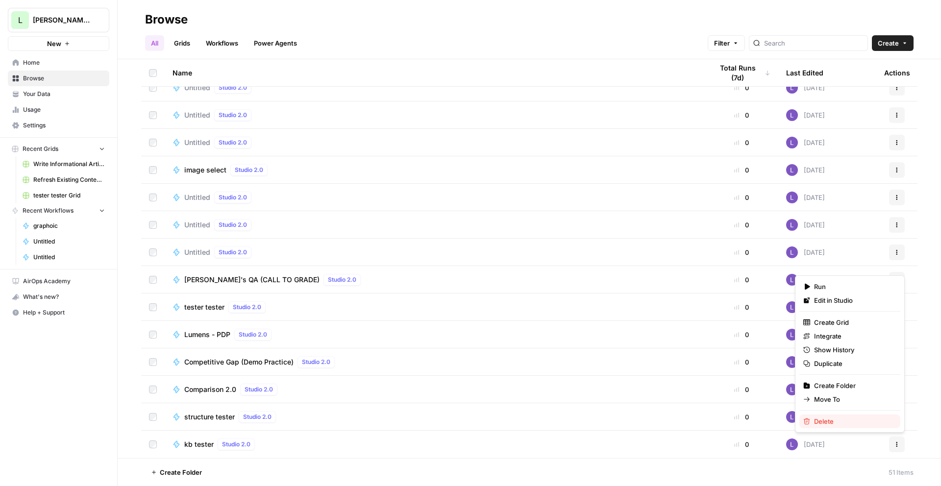
click at [822, 415] on button "Delete" at bounding box center [849, 422] width 101 height 14
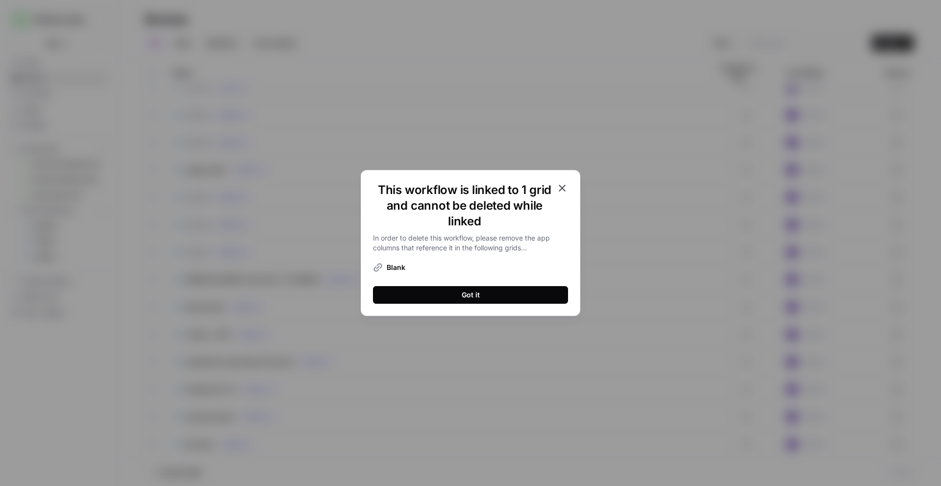
click at [557, 297] on button "Got it" at bounding box center [470, 295] width 195 height 18
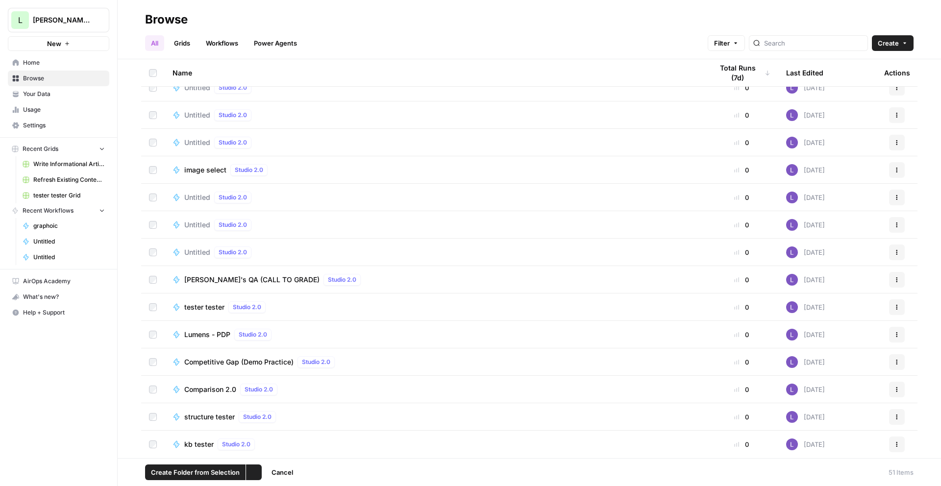
click at [151, 314] on td at bounding box center [153, 307] width 24 height 27
click at [152, 398] on td at bounding box center [153, 389] width 24 height 27
click at [152, 424] on td at bounding box center [153, 416] width 24 height 27
click at [151, 203] on td at bounding box center [153, 197] width 24 height 27
click at [152, 220] on td at bounding box center [153, 224] width 24 height 27
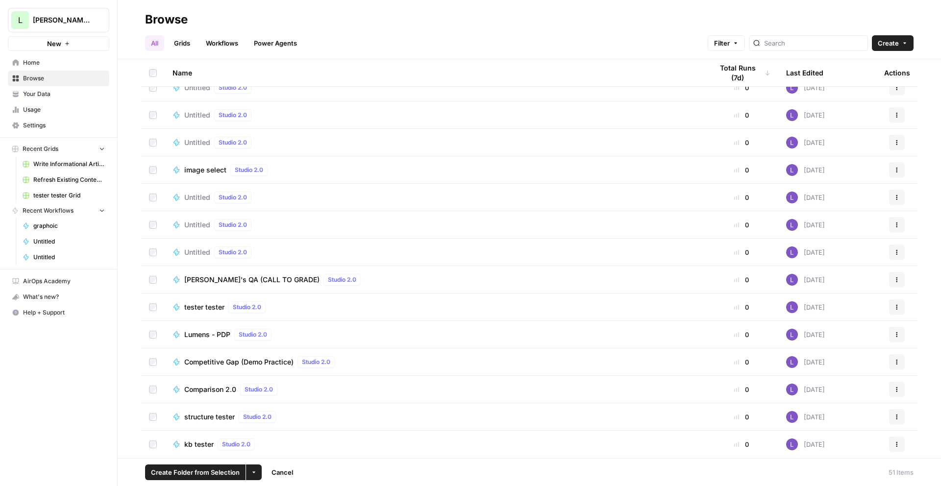
drag, startPoint x: 152, startPoint y: 246, endPoint x: 152, endPoint y: 235, distance: 10.8
click at [152, 246] on td at bounding box center [153, 252] width 24 height 27
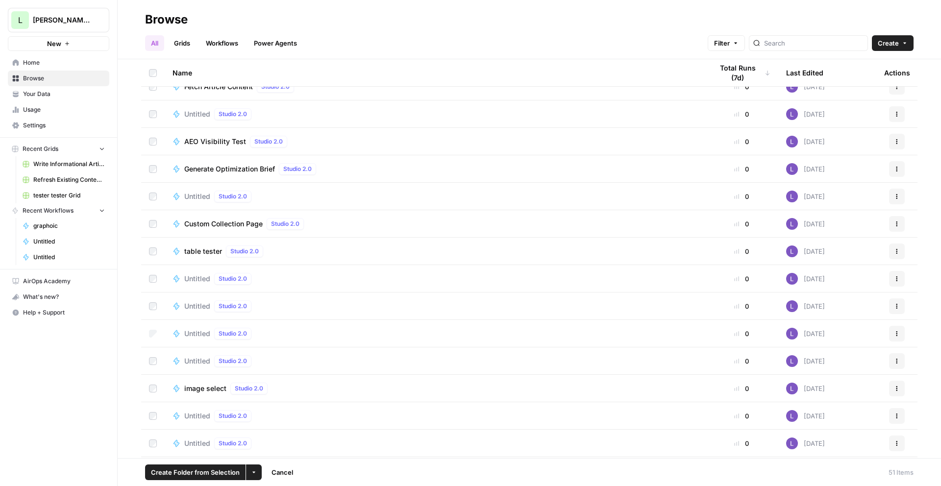
scroll to position [612, 0]
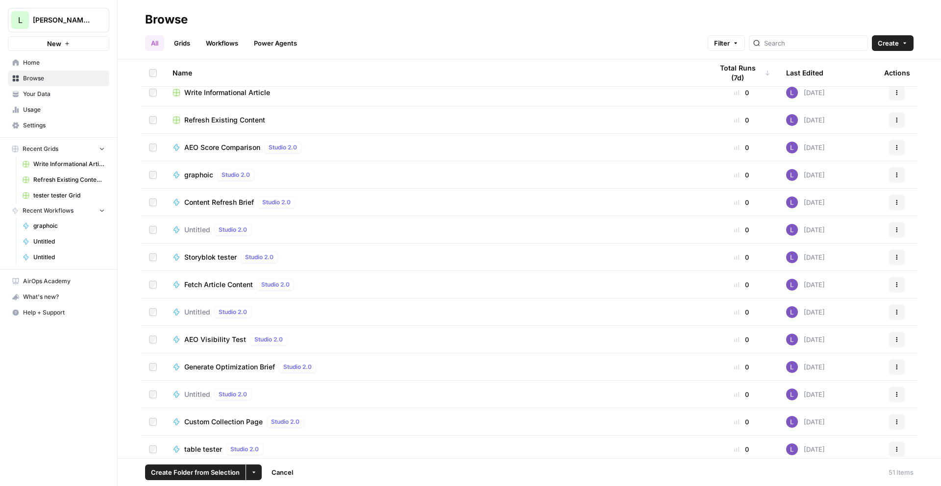
click at [151, 187] on td at bounding box center [153, 174] width 24 height 27
click at [152, 234] on td at bounding box center [153, 229] width 24 height 27
click at [157, 292] on td at bounding box center [153, 284] width 24 height 27
click at [155, 320] on td at bounding box center [153, 311] width 24 height 27
click at [155, 372] on td at bounding box center [153, 366] width 24 height 27
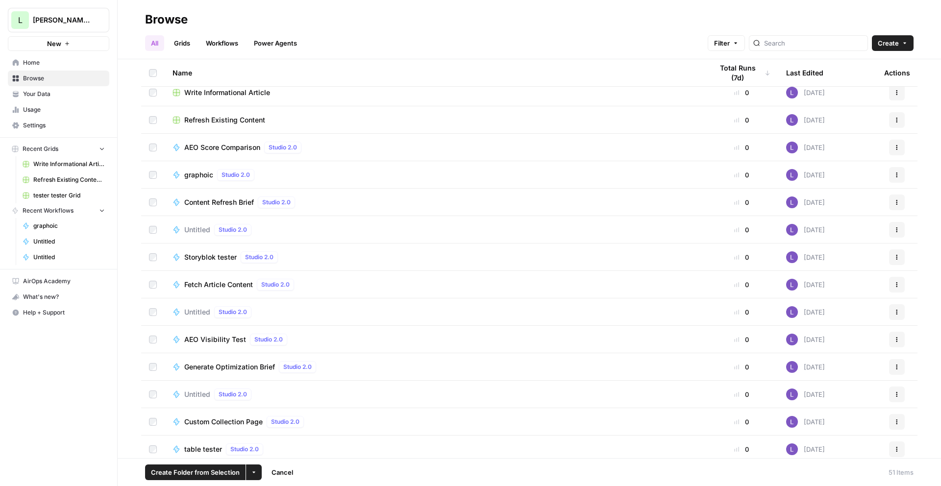
click at [152, 362] on td at bounding box center [153, 366] width 24 height 27
click at [155, 371] on td at bounding box center [153, 366] width 24 height 27
click at [260, 468] on button "More Options" at bounding box center [254, 473] width 16 height 16
click at [275, 441] on button "Move to" at bounding box center [273, 436] width 47 height 14
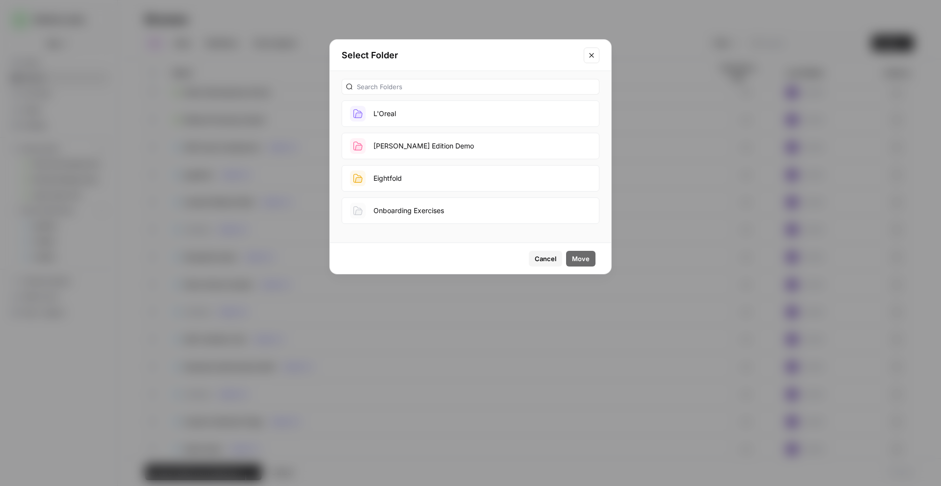
click at [589, 53] on icon "Close modal" at bounding box center [592, 55] width 8 height 8
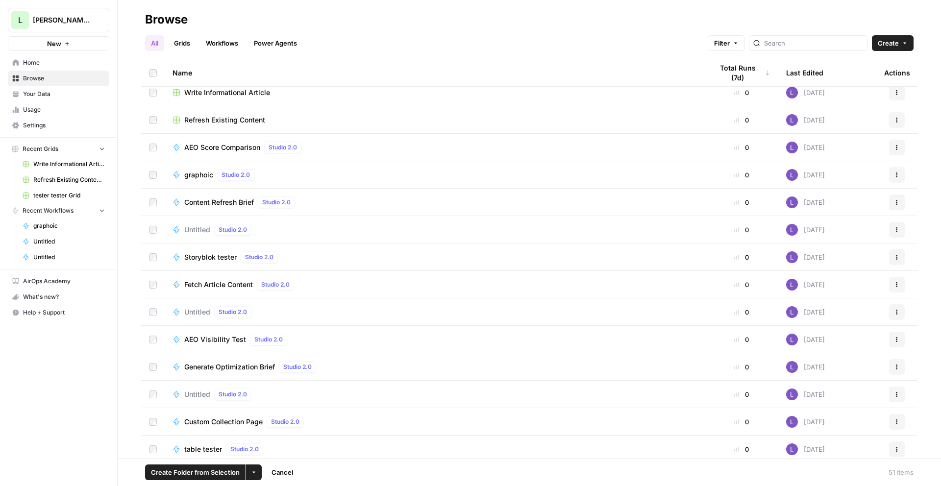
click at [153, 170] on td at bounding box center [153, 174] width 24 height 27
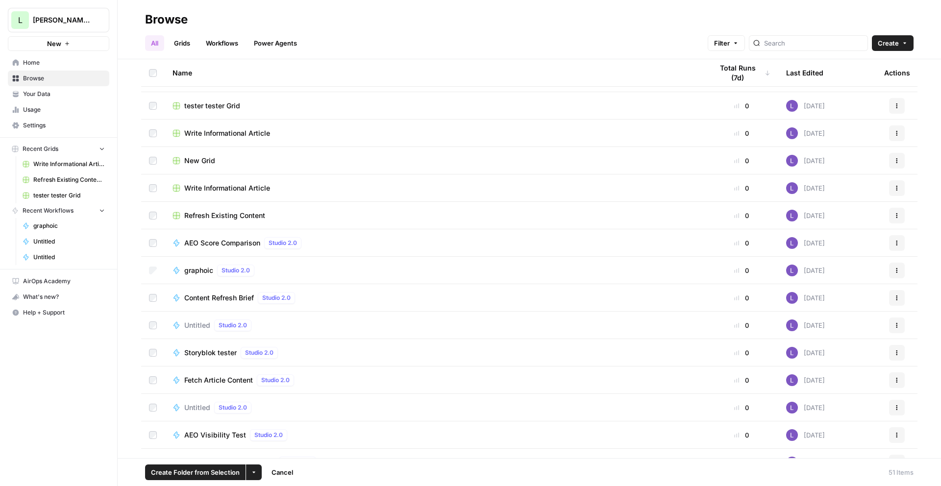
scroll to position [514, 0]
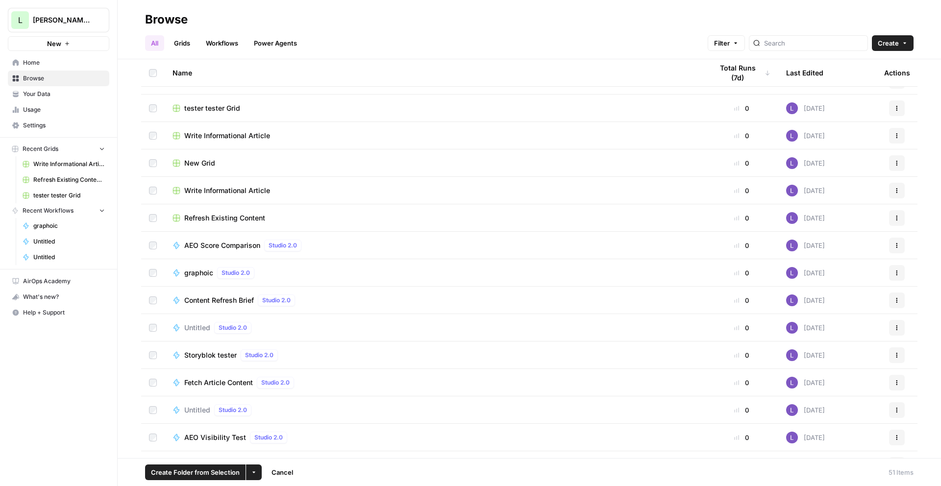
click at [154, 167] on td at bounding box center [153, 162] width 24 height 27
click at [156, 225] on td at bounding box center [153, 217] width 24 height 27
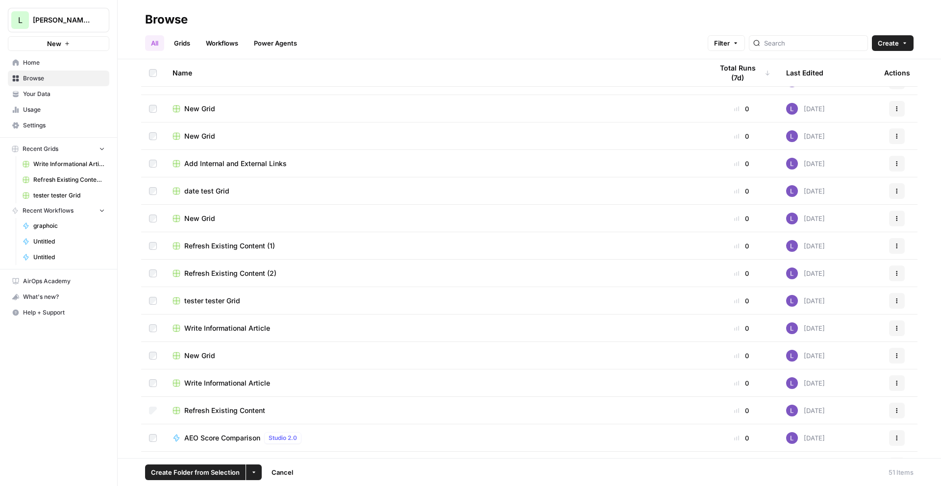
scroll to position [297, 0]
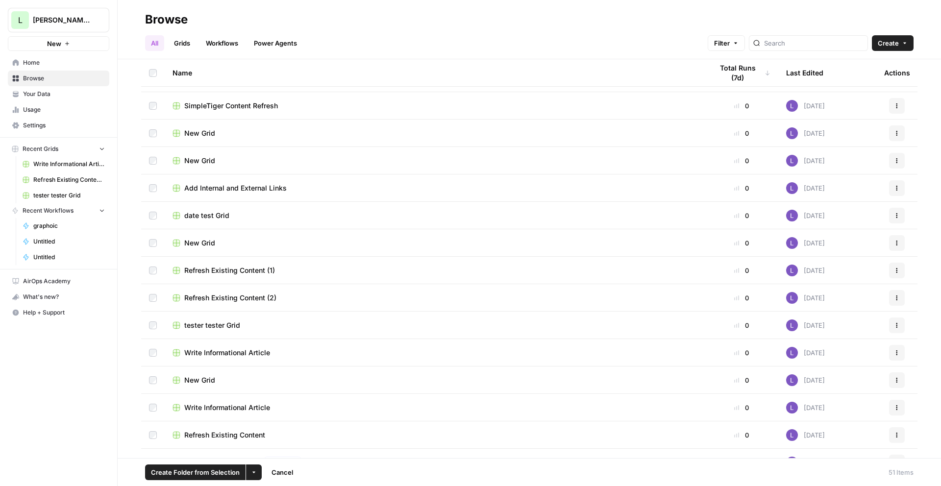
click at [155, 249] on td at bounding box center [153, 242] width 24 height 27
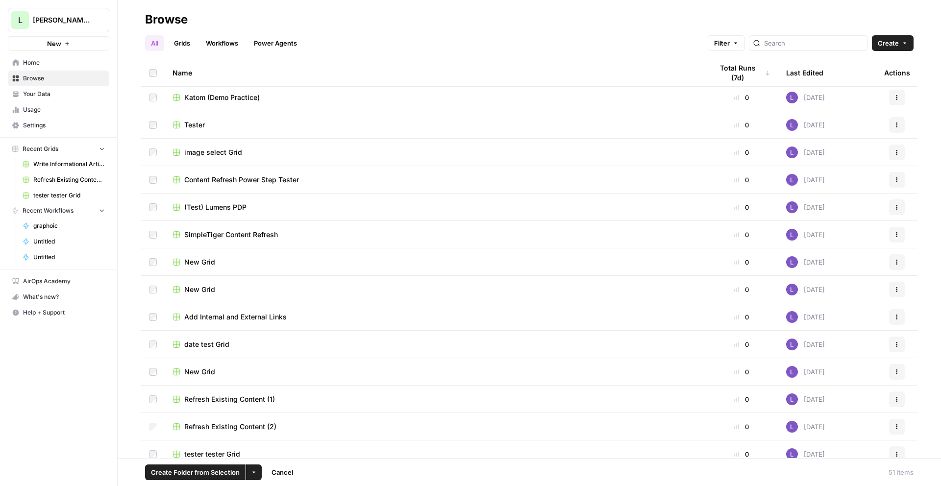
scroll to position [167, 0]
click at [154, 202] on td at bounding box center [153, 207] width 24 height 27
click at [150, 200] on td at bounding box center [153, 207] width 24 height 27
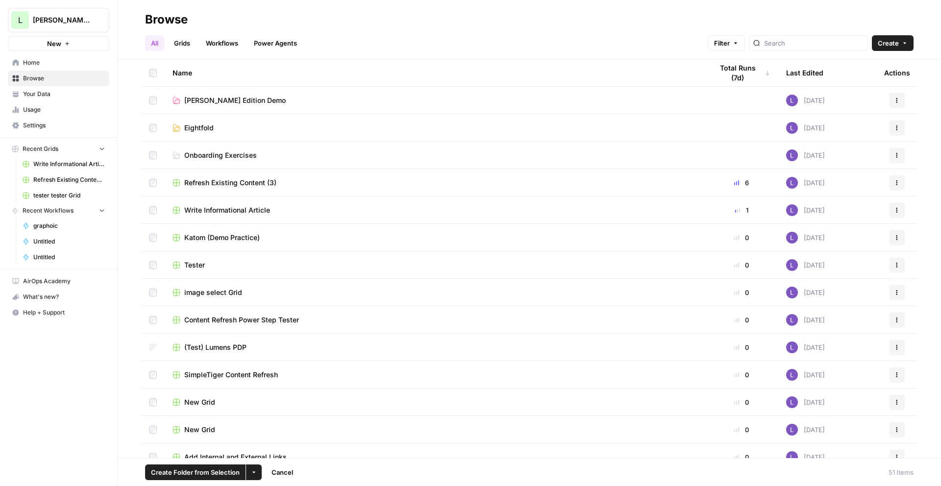
scroll to position [0, 0]
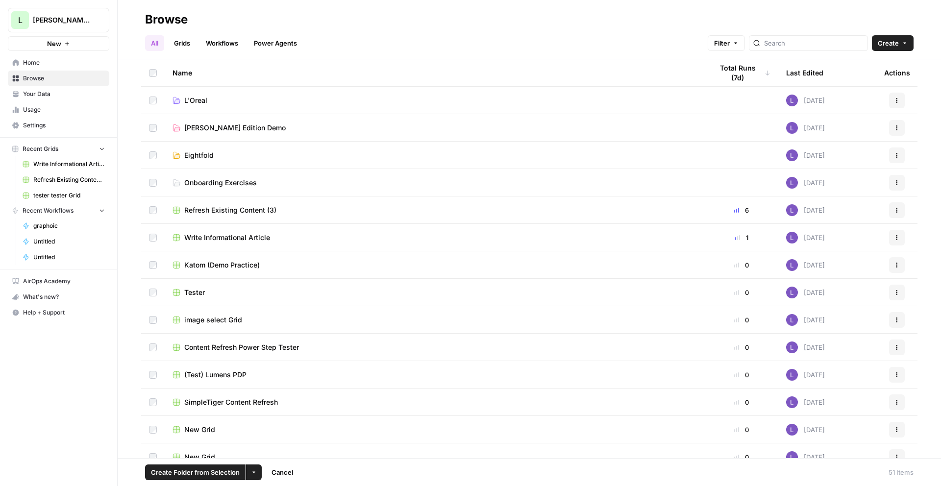
click at [223, 481] on footer "Create Folder from Selection More Options Cancel 51 Items" at bounding box center [529, 472] width 823 height 28
click at [212, 472] on span "Create Folder from Selection" at bounding box center [195, 473] width 89 height 10
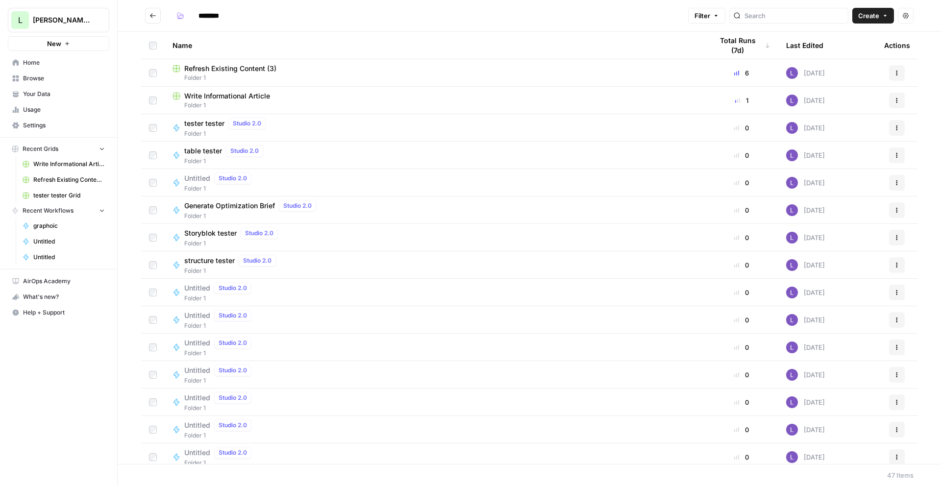
click at [215, 16] on input "********" at bounding box center [221, 16] width 55 height 16
type input "******"
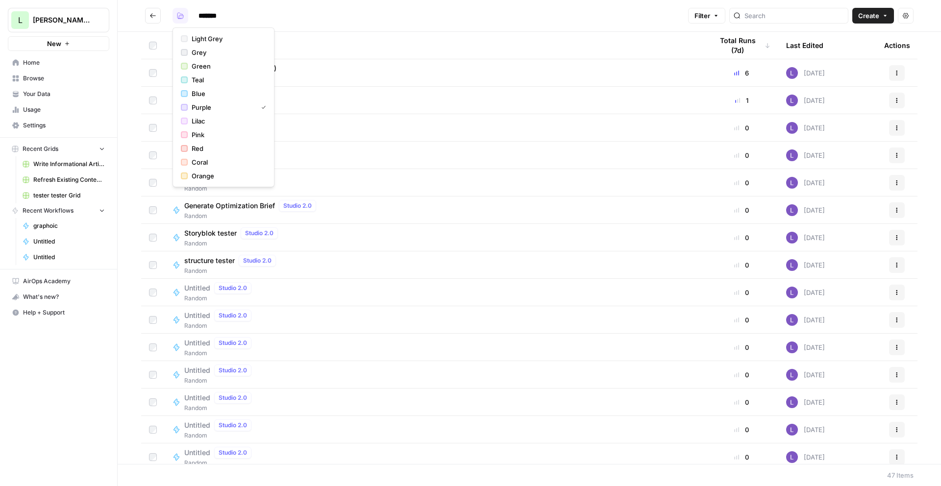
click at [181, 19] on icon "button" at bounding box center [180, 16] width 6 height 6
click at [228, 175] on span "Orange" at bounding box center [227, 176] width 71 height 10
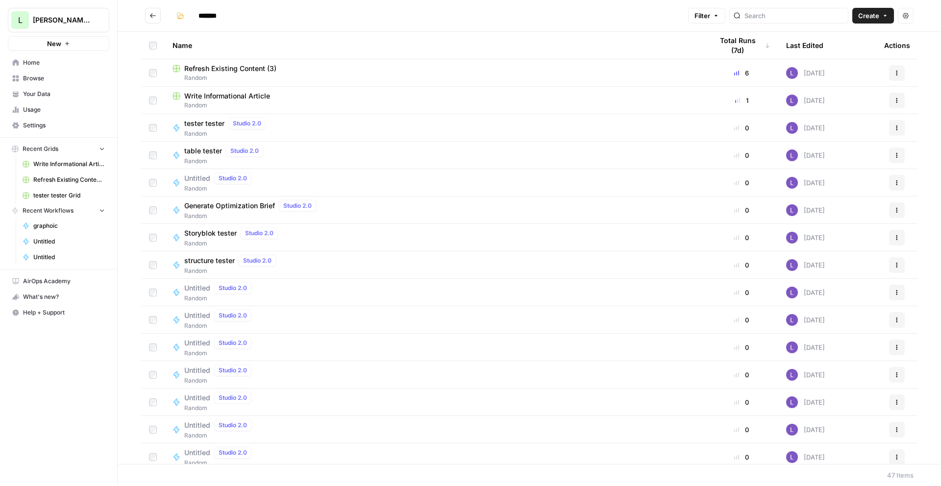
click at [149, 19] on icon "Go back" at bounding box center [152, 15] width 7 height 7
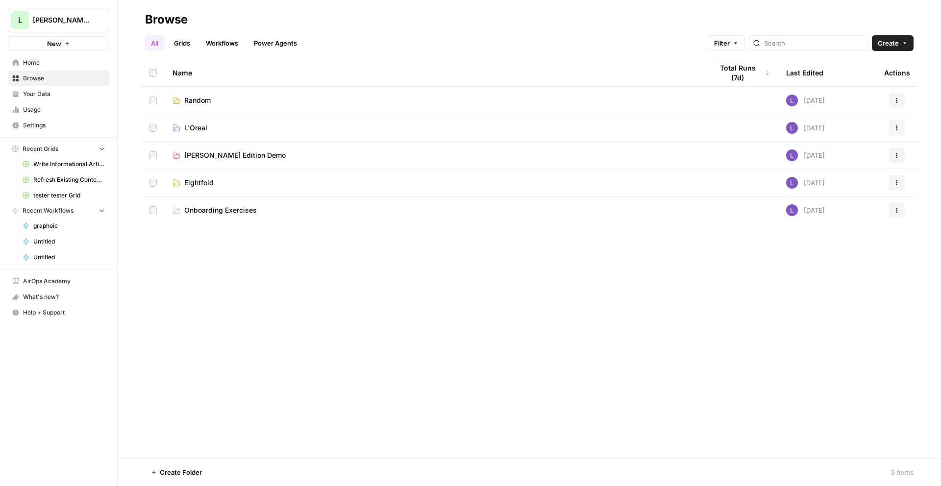
click at [911, 33] on div "All Grids Workflows Power Agents Filter Create" at bounding box center [529, 39] width 768 height 24
click at [904, 46] on icon "button" at bounding box center [905, 43] width 6 height 6
click at [870, 65] on span "Folder" at bounding box center [873, 66] width 55 height 10
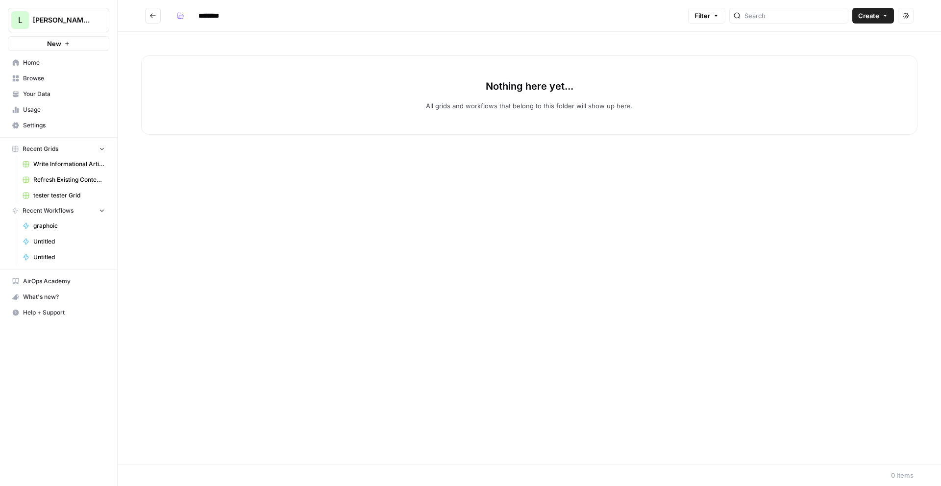
click at [215, 13] on input "********" at bounding box center [221, 16] width 55 height 16
type input "**********"
click at [752, 93] on div "Nothing here yet... All grids and workflows that belong to this folder will sho…" at bounding box center [529, 94] width 776 height 79
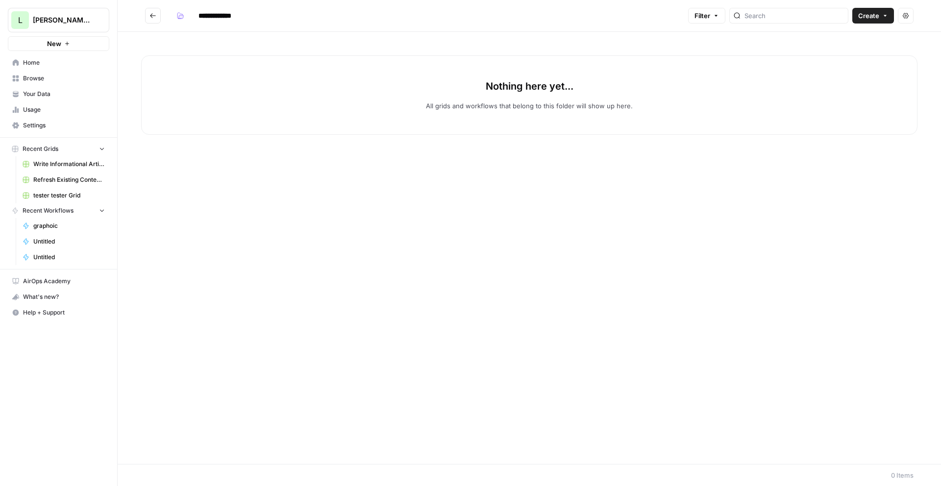
click at [881, 21] on button "Create" at bounding box center [873, 16] width 42 height 16
click at [850, 37] on span "Grid" at bounding box center [854, 39] width 55 height 10
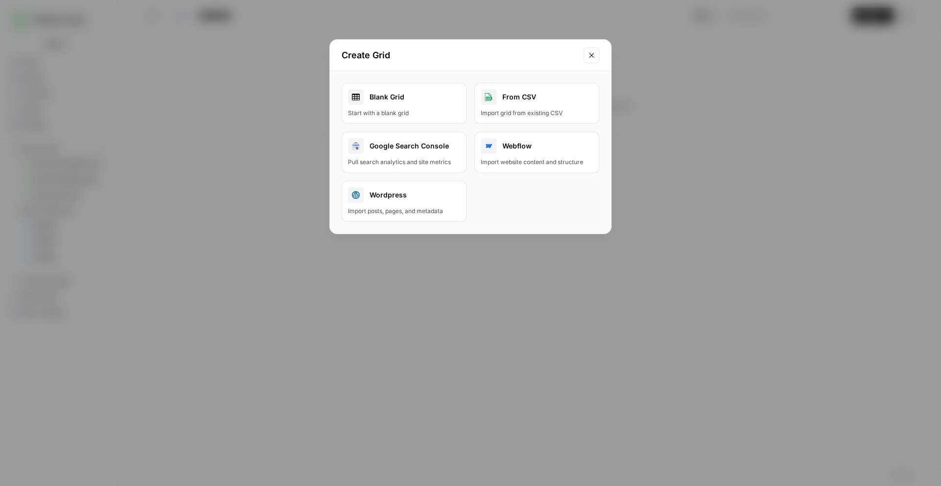
click at [608, 53] on div "Create Grid" at bounding box center [470, 55] width 281 height 31
click at [591, 55] on icon "Close modal" at bounding box center [592, 55] width 8 height 8
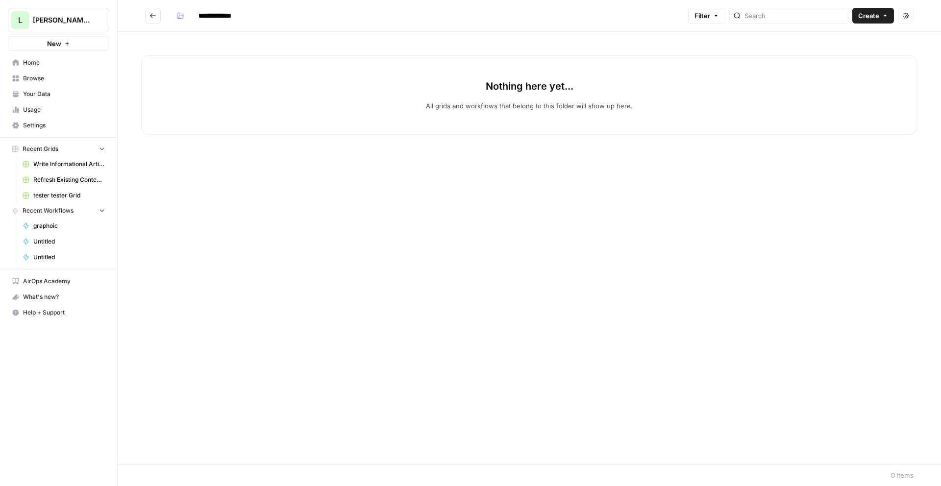
click at [149, 17] on icon "Go back" at bounding box center [152, 15] width 7 height 7
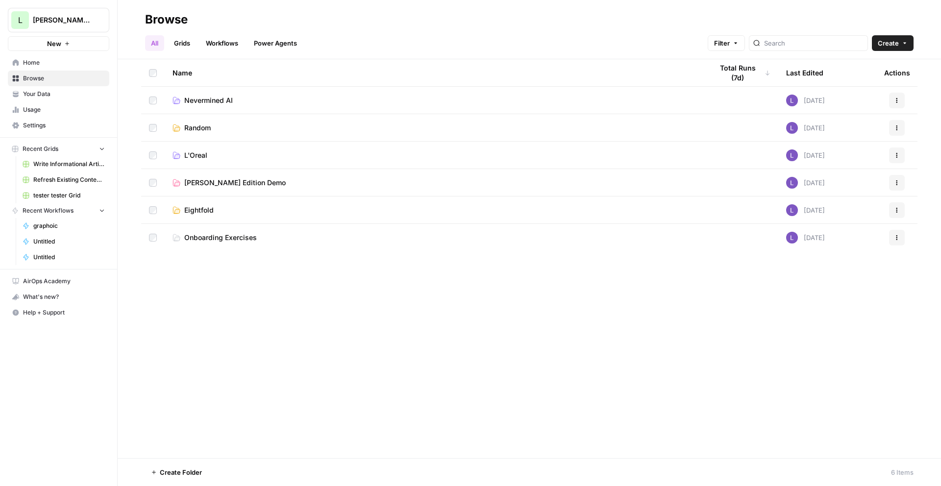
click at [181, 43] on link "Grids" at bounding box center [182, 43] width 28 height 16
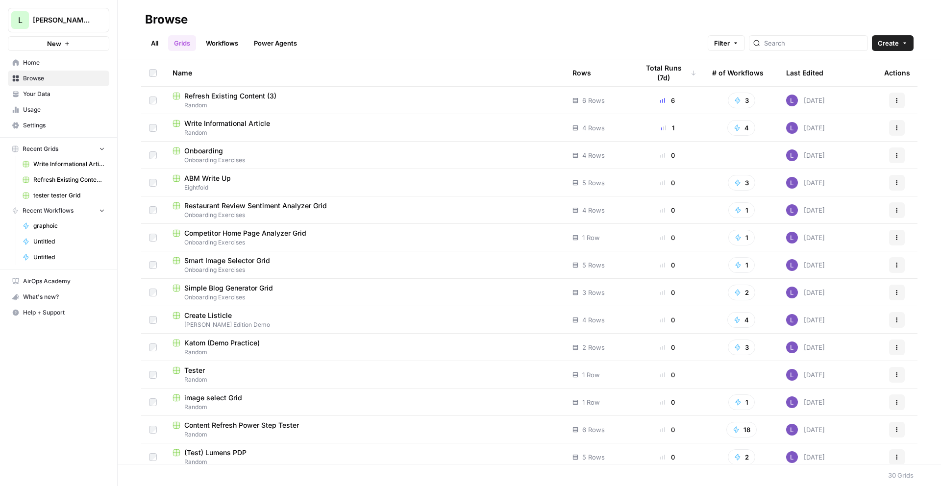
click at [885, 45] on span "Create" at bounding box center [888, 43] width 21 height 10
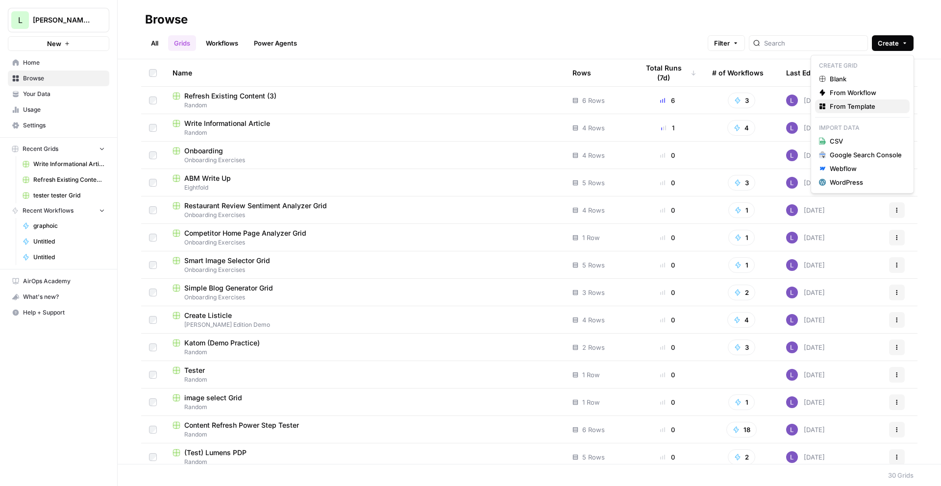
click at [868, 105] on span "From Template" at bounding box center [866, 106] width 72 height 10
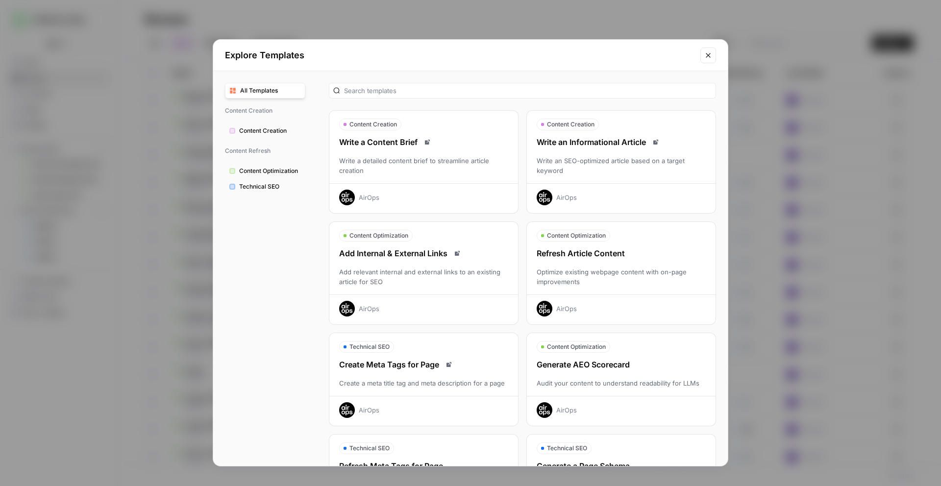
click at [647, 156] on div "Write an SEO-optimized article based on a target keyword" at bounding box center [621, 166] width 189 height 20
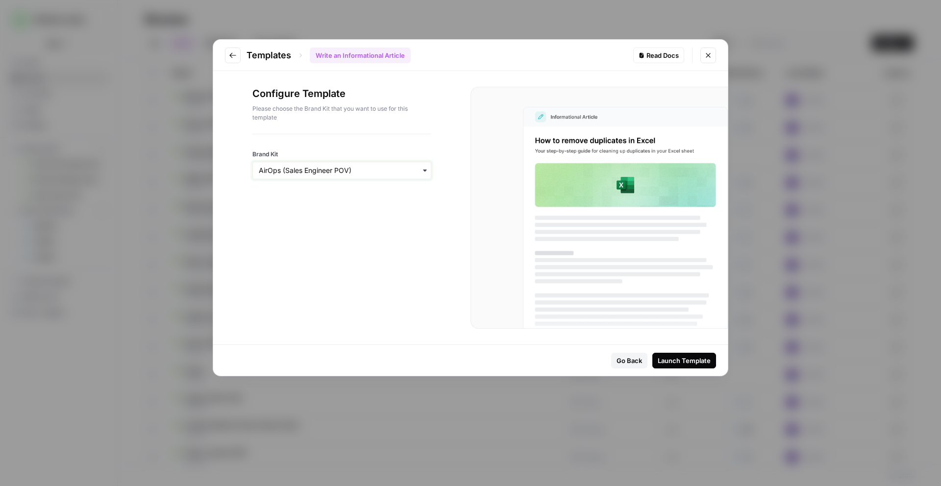
click at [372, 169] on input "Brand Kit" at bounding box center [342, 171] width 166 height 10
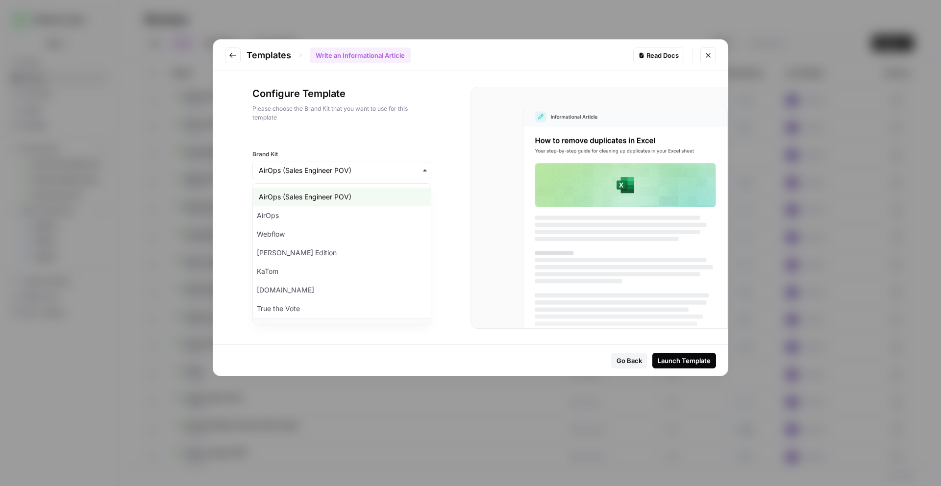
scroll to position [17, 0]
click at [345, 308] on div "Nevermined" at bounding box center [342, 310] width 178 height 19
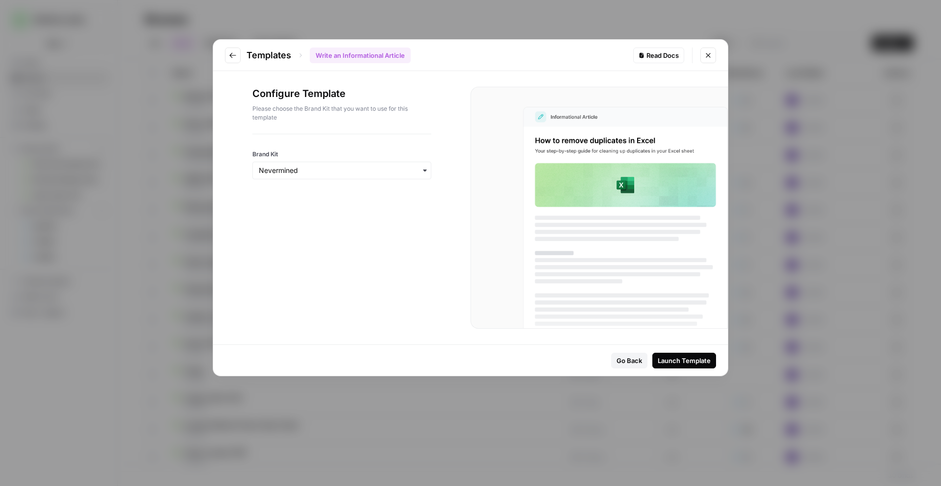
click at [683, 356] on div "Launch Template" at bounding box center [684, 361] width 53 height 10
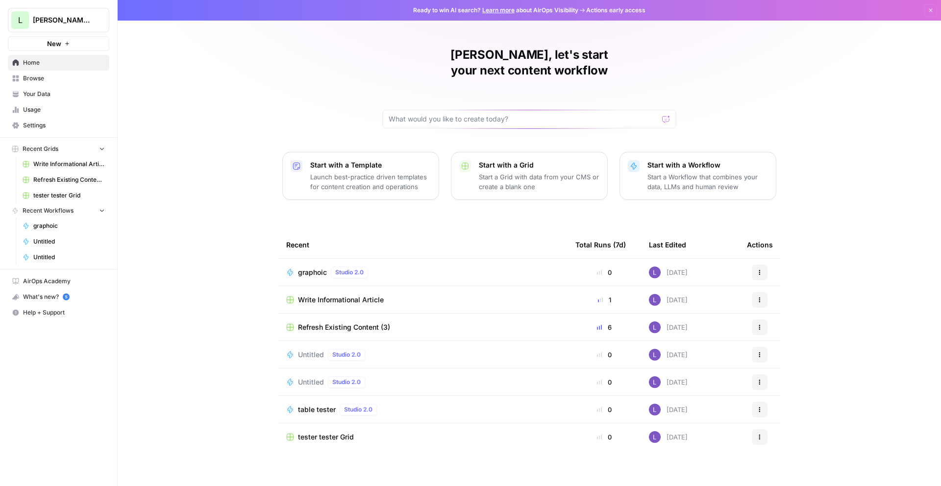
click at [62, 41] on button "New" at bounding box center [58, 43] width 101 height 15
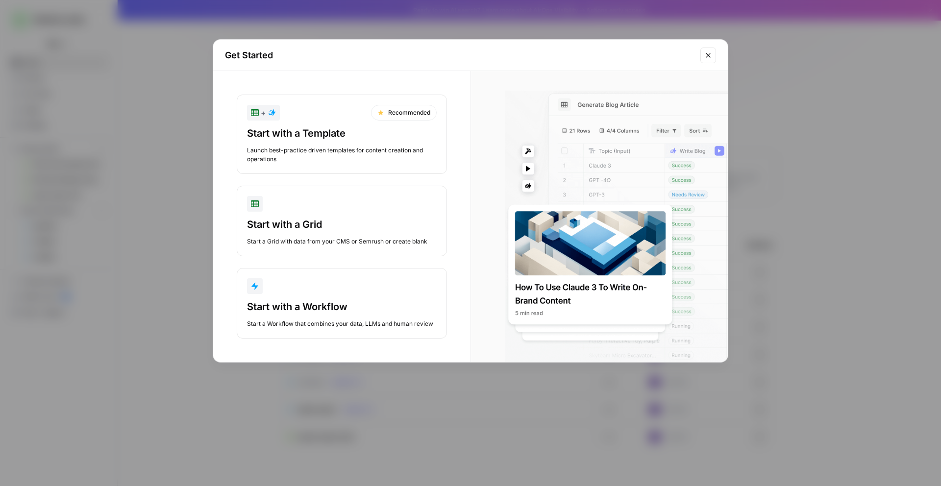
click at [708, 56] on icon "Close modal" at bounding box center [708, 55] width 8 height 8
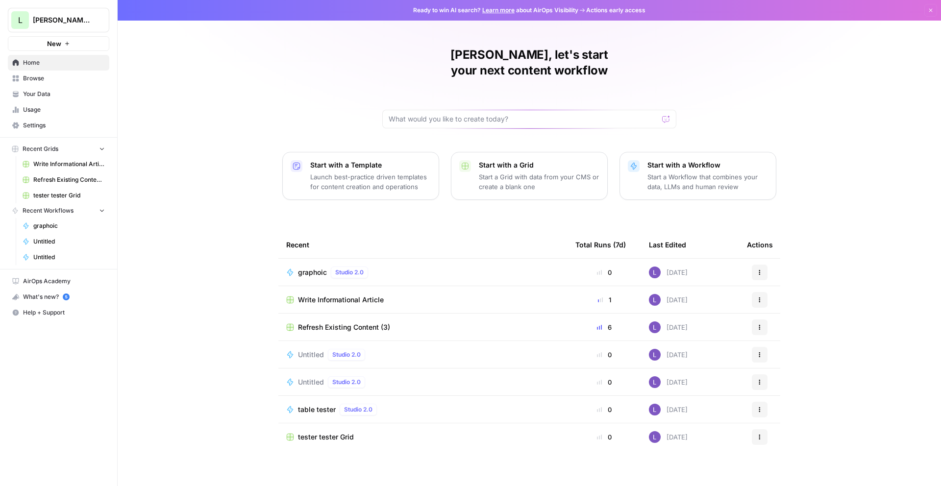
click at [54, 15] on button "[PERSON_NAME]'s AirCraft" at bounding box center [58, 20] width 101 height 25
